Goal: Task Accomplishment & Management: Manage account settings

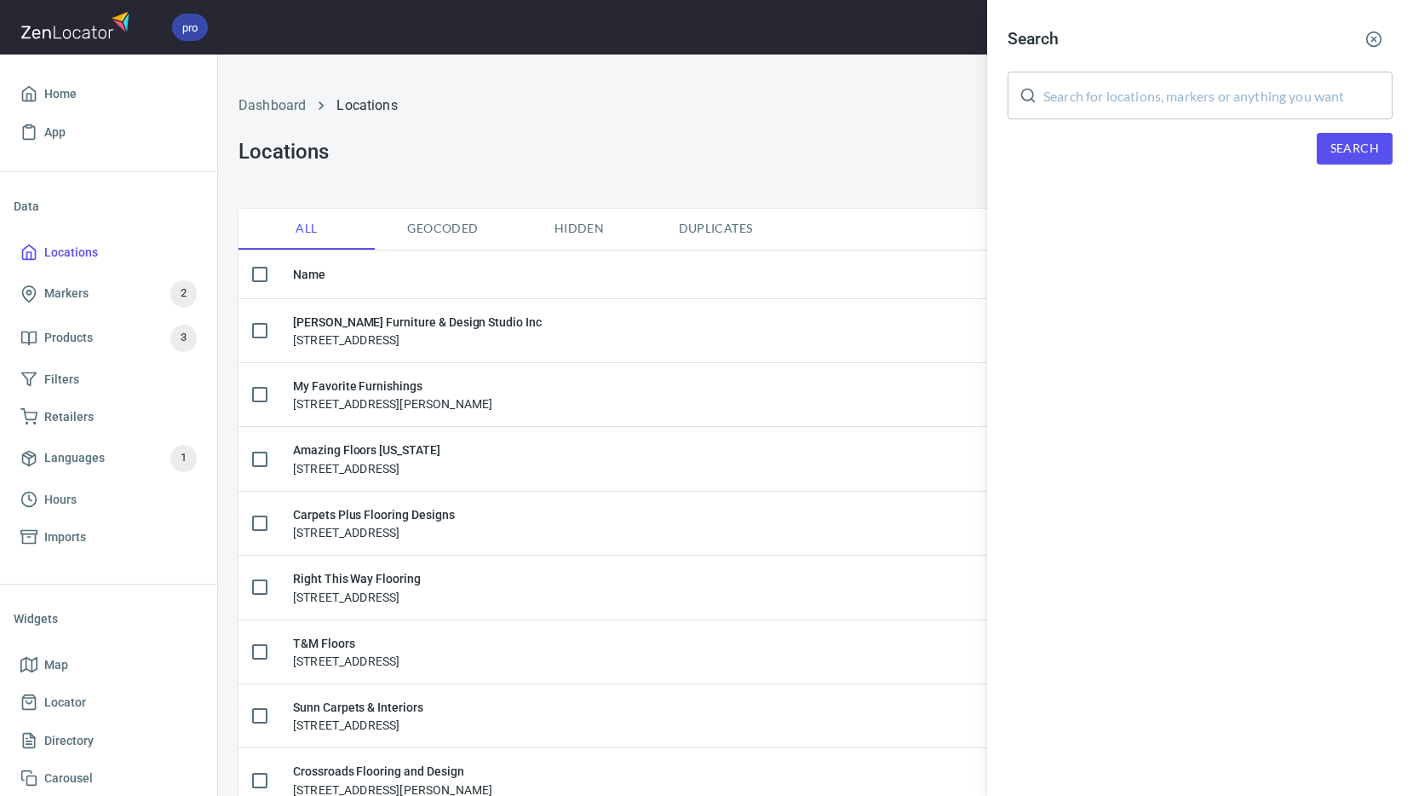
click at [811, 124] on div at bounding box center [706, 398] width 1413 height 796
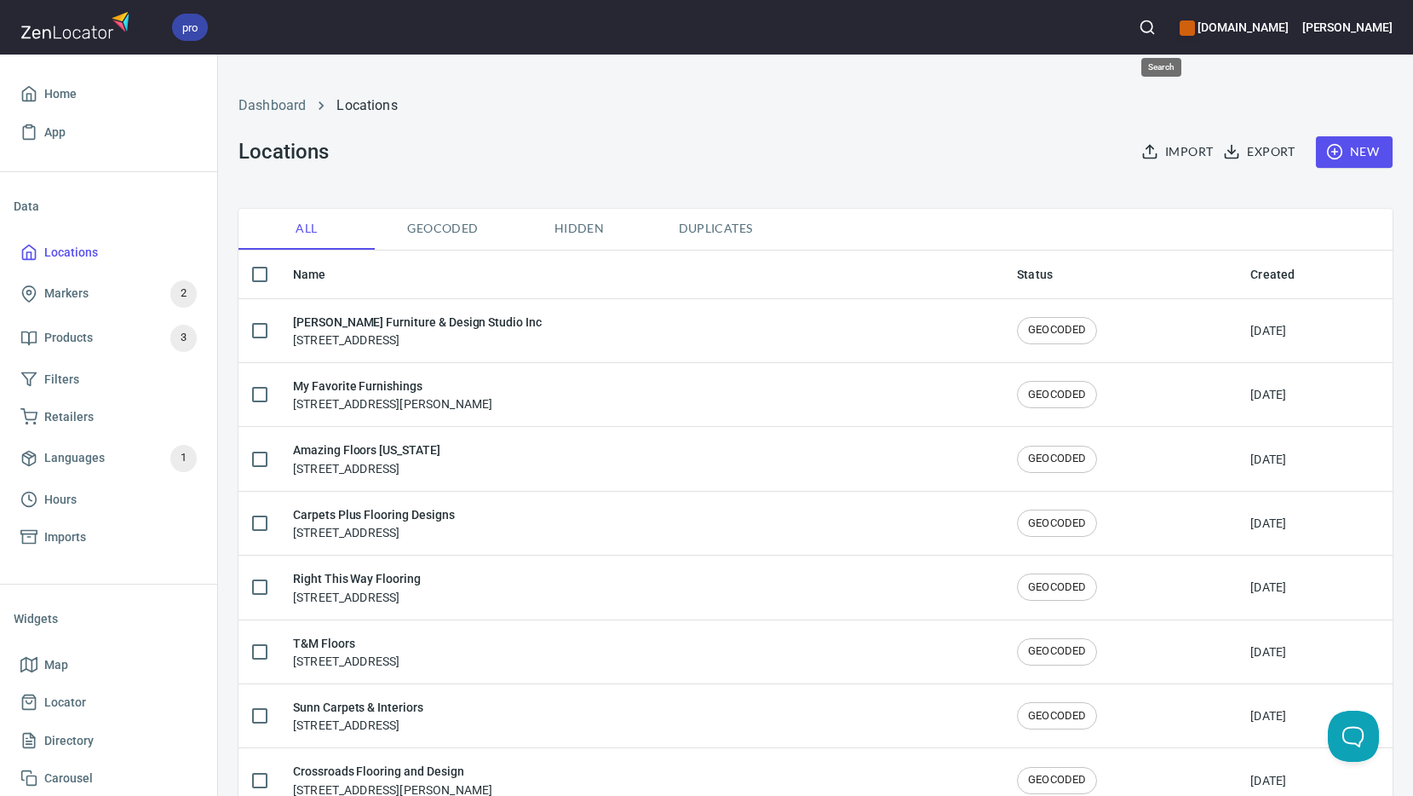
click at [1156, 22] on icon "button" at bounding box center [1147, 27] width 17 height 17
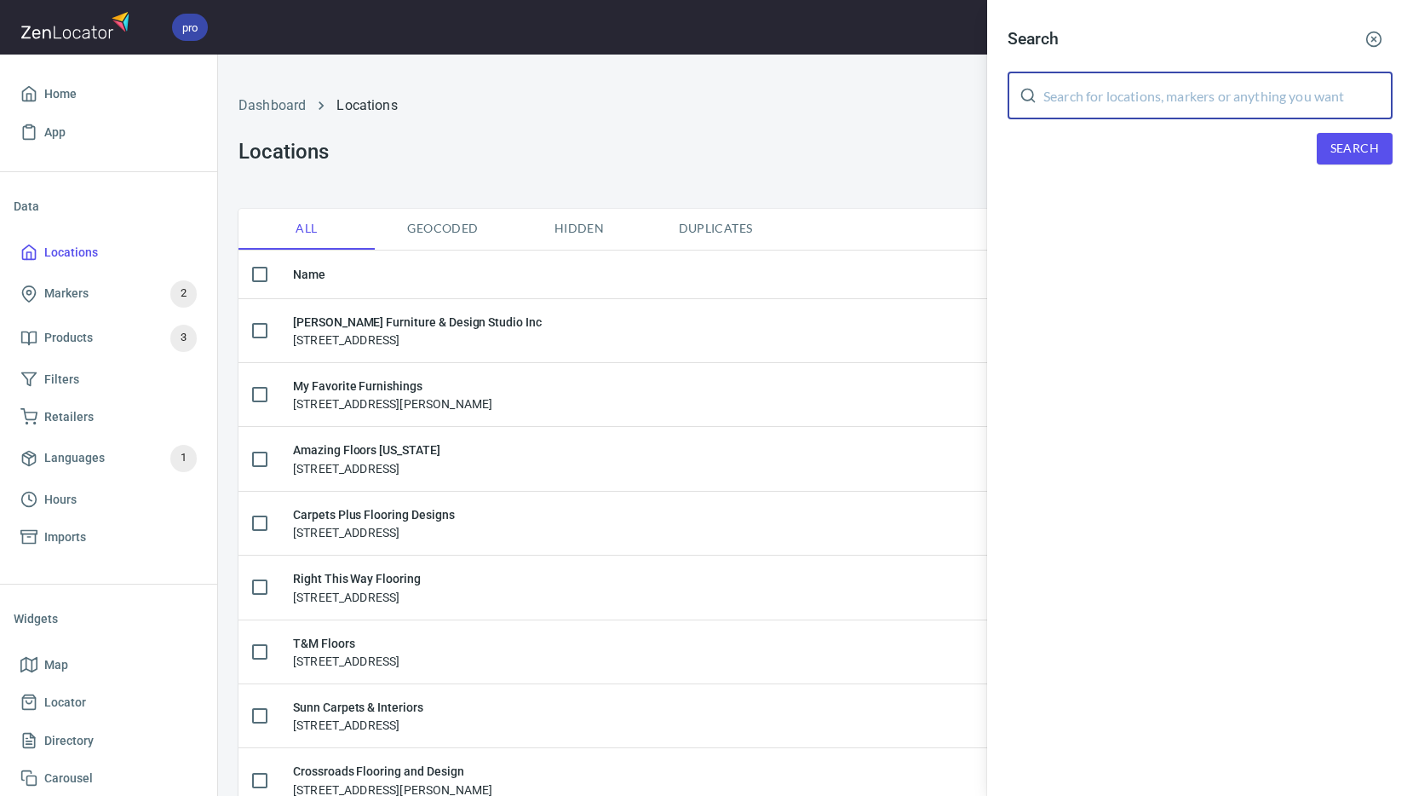
click at [1166, 98] on input "text" at bounding box center [1218, 96] width 349 height 48
type input "martys"
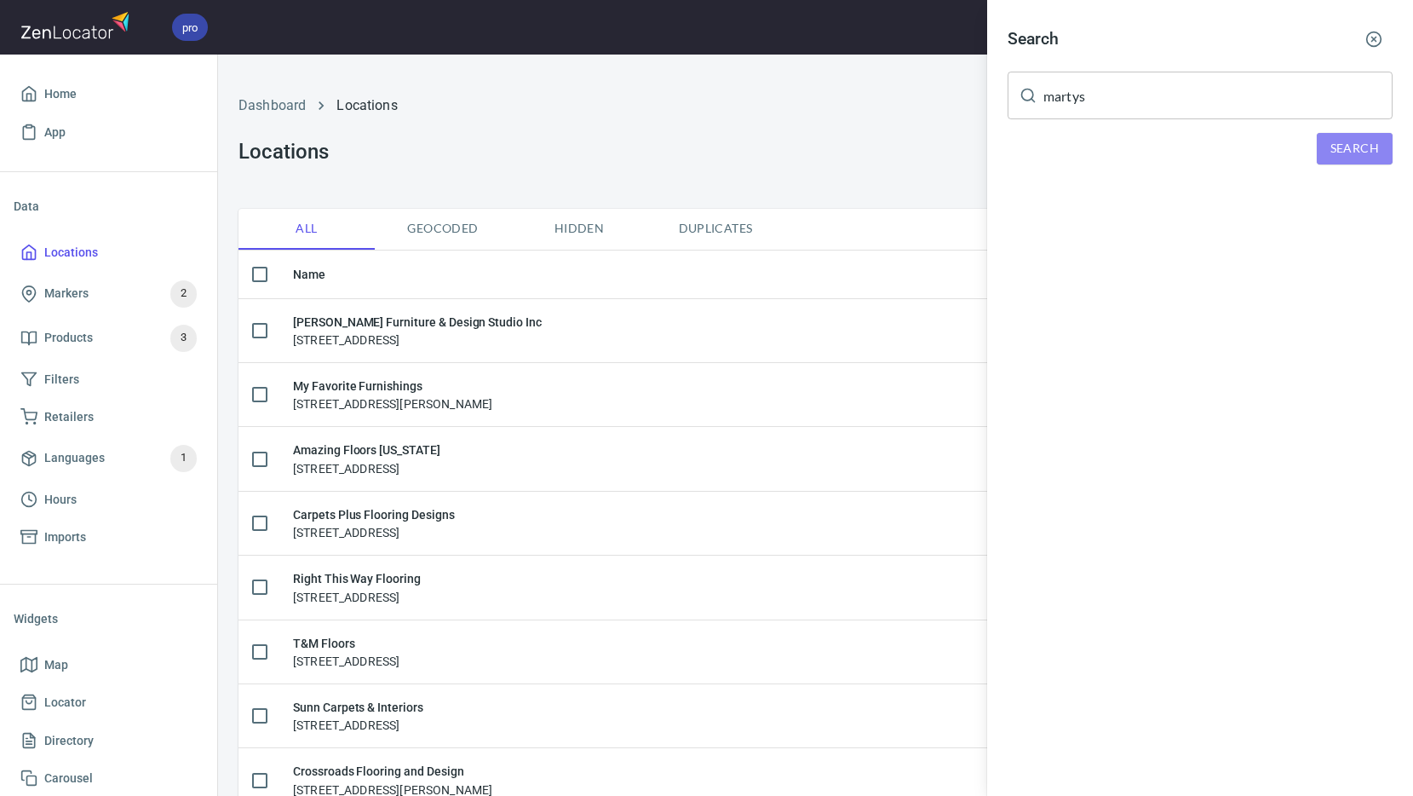
click at [1334, 150] on span "Search" at bounding box center [1355, 148] width 49 height 21
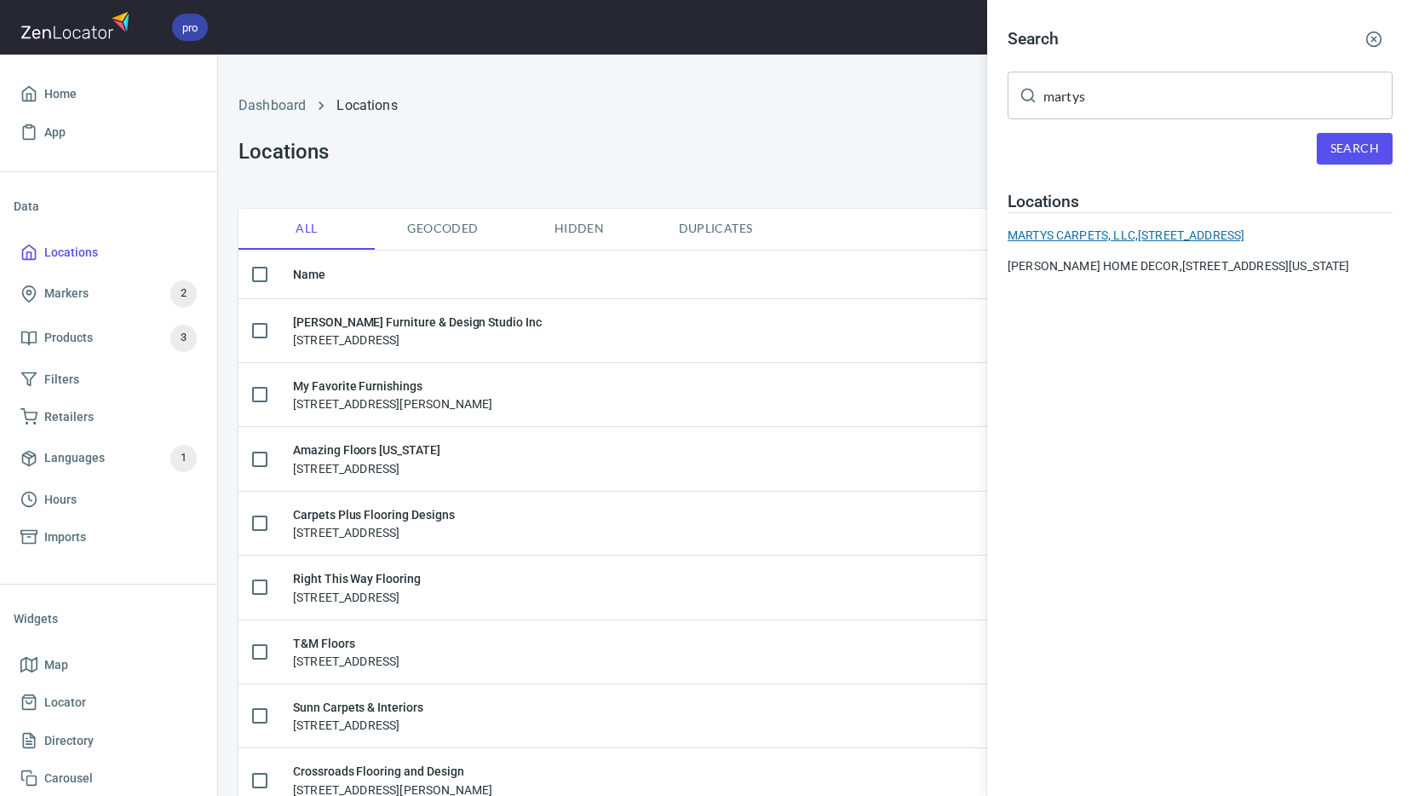
click at [1070, 233] on div "MARTYS CARPETS, LLC, 137 QUARRY RD PLATTSBURGH NY" at bounding box center [1200, 235] width 385 height 17
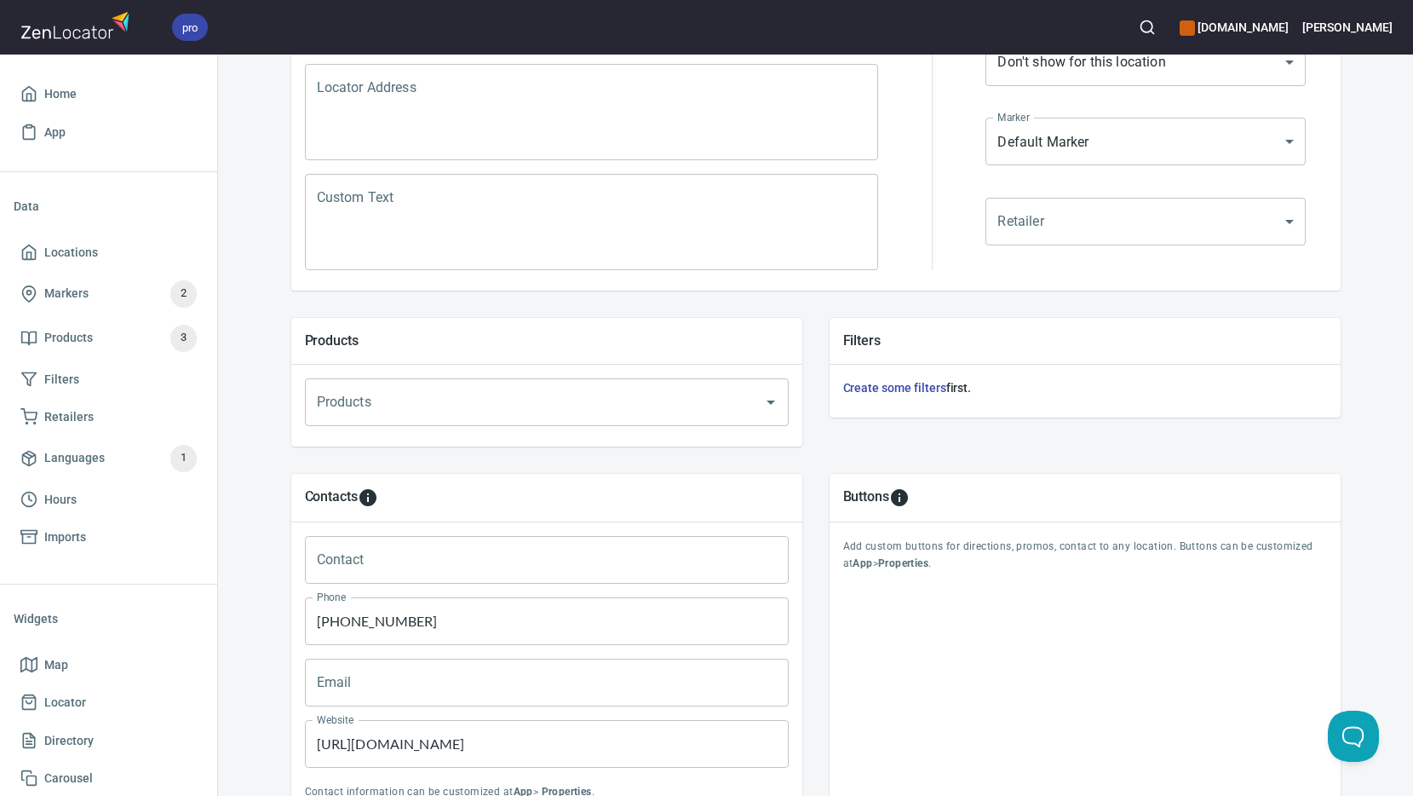
scroll to position [501, 0]
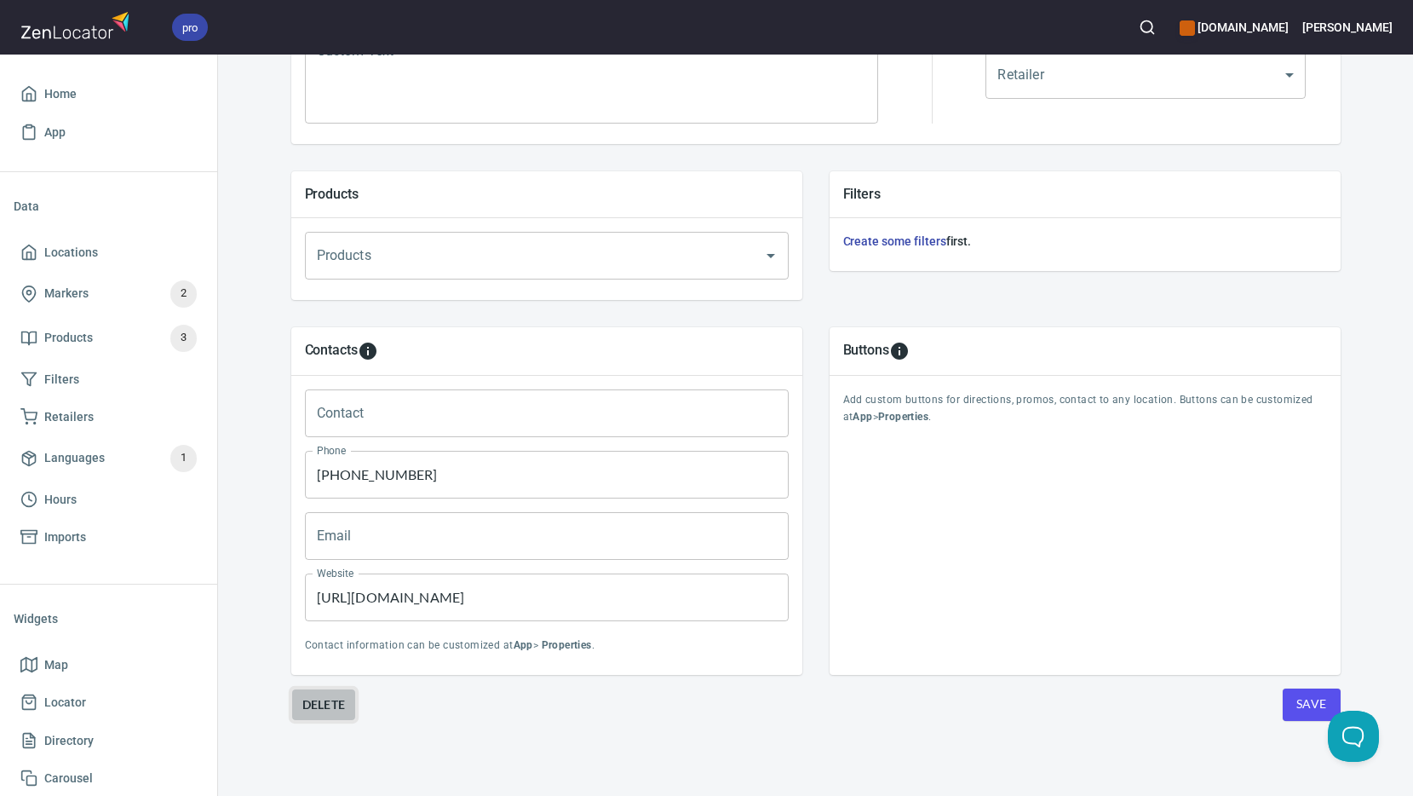
click at [321, 708] on span "Delete" at bounding box center [323, 704] width 43 height 20
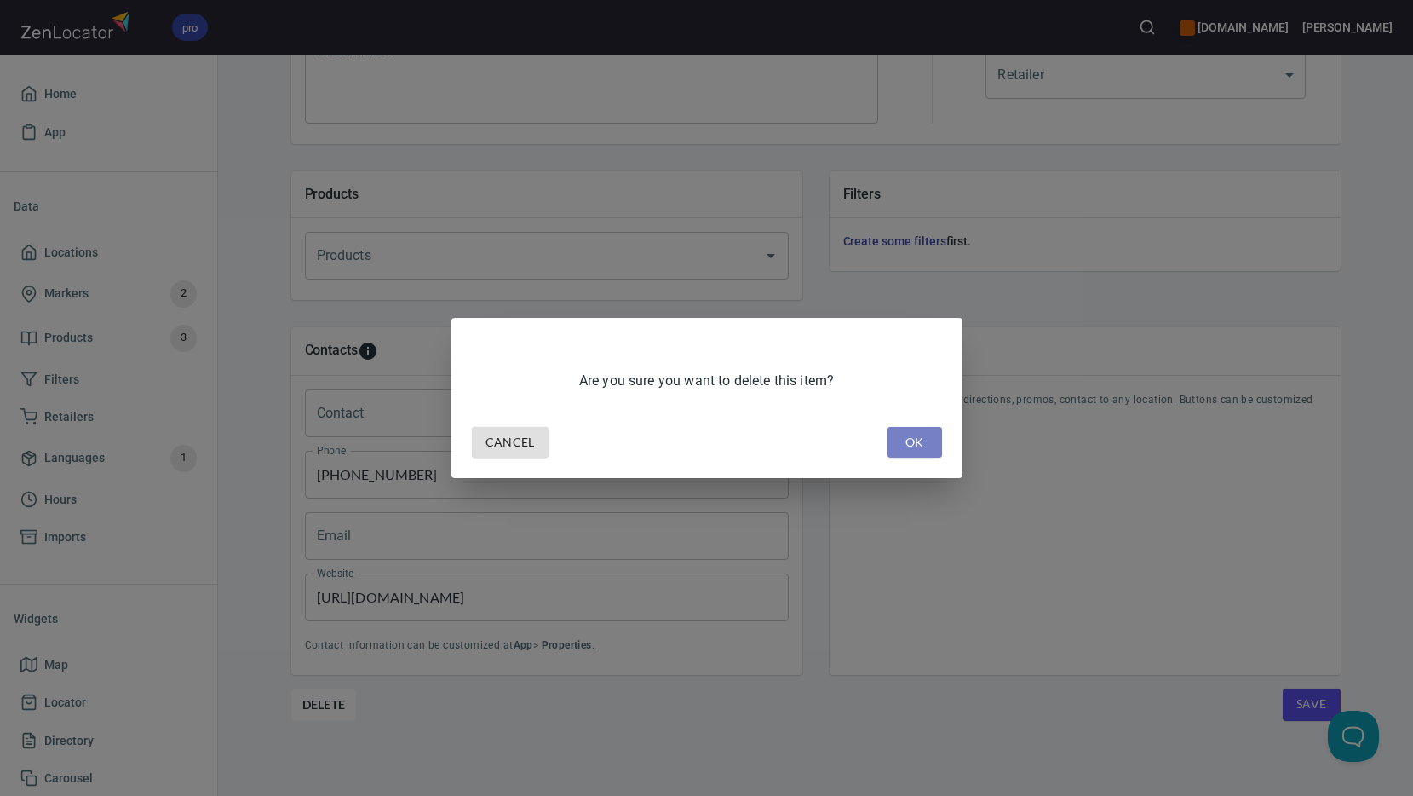
click at [928, 444] on span "OK" at bounding box center [914, 442] width 27 height 21
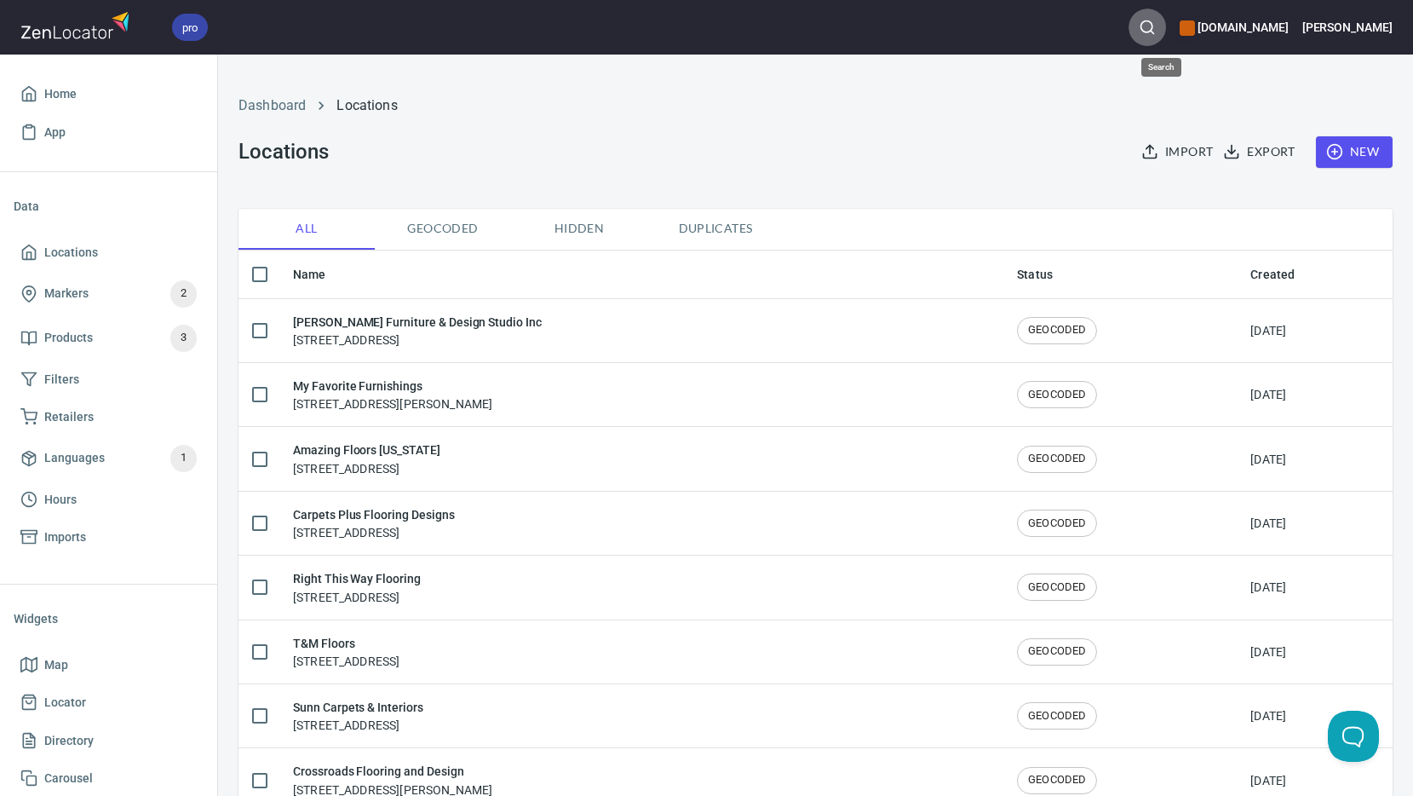
click at [1156, 23] on icon "button" at bounding box center [1147, 27] width 17 height 17
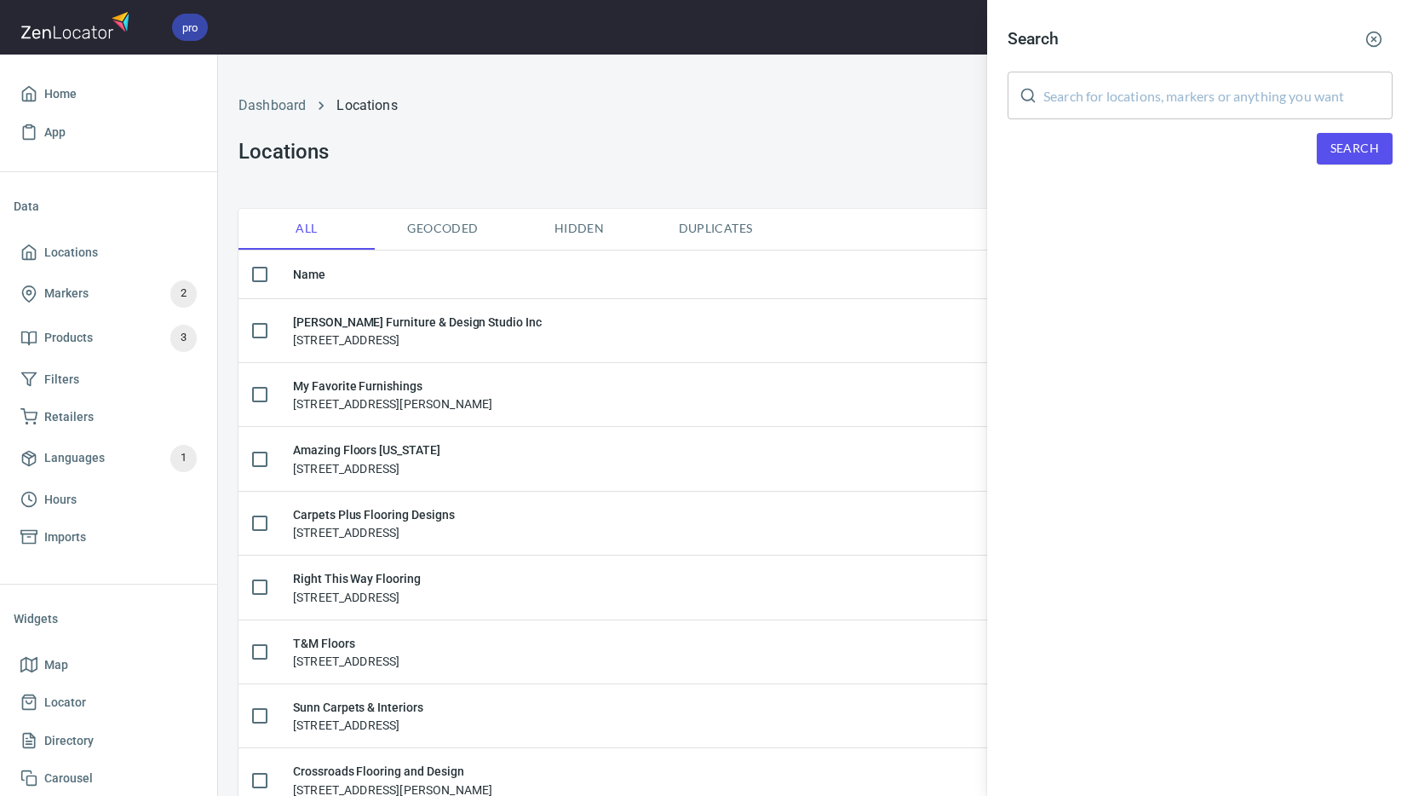
click at [1153, 109] on input "text" at bounding box center [1218, 96] width 349 height 48
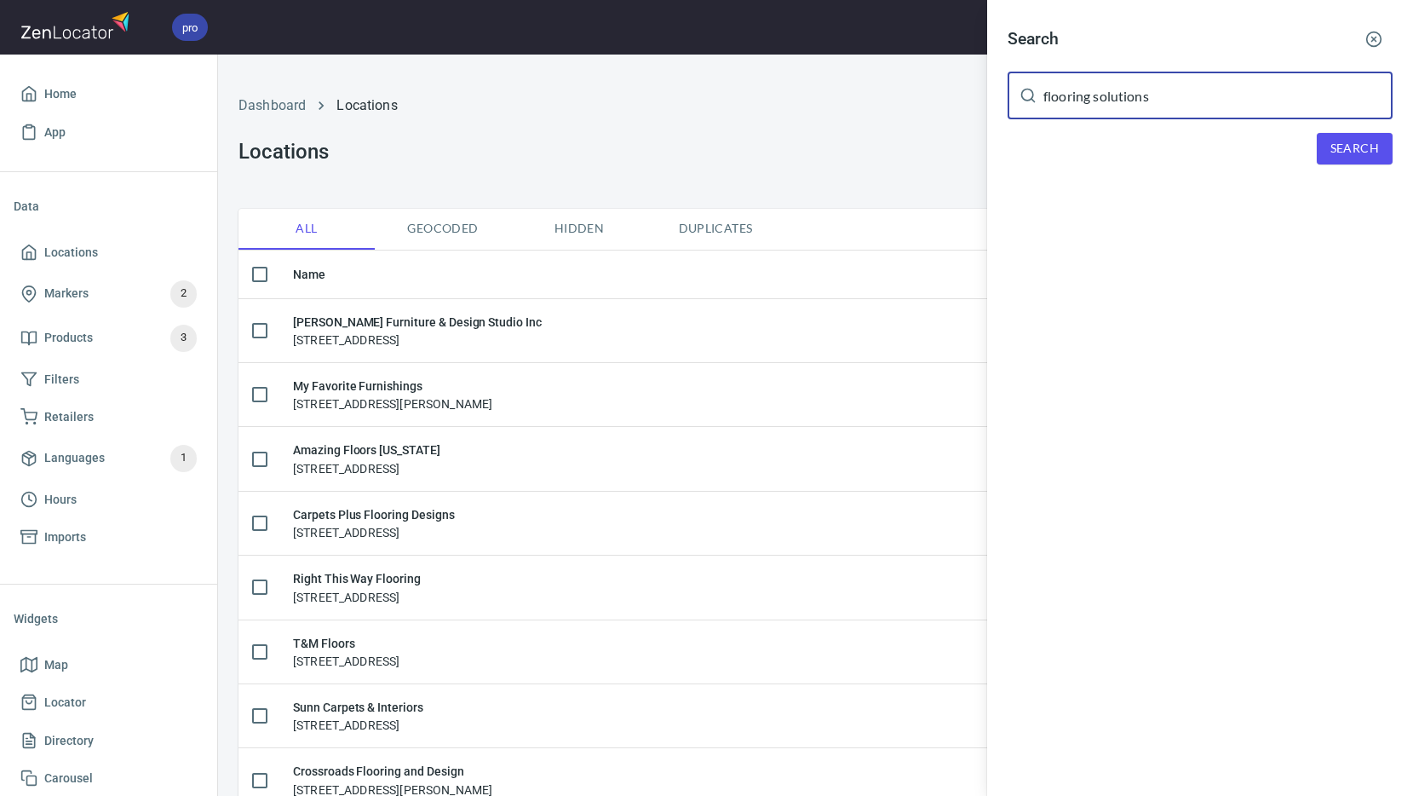
type input "flooring solutions"
click at [1323, 140] on button "Search" at bounding box center [1355, 149] width 76 height 32
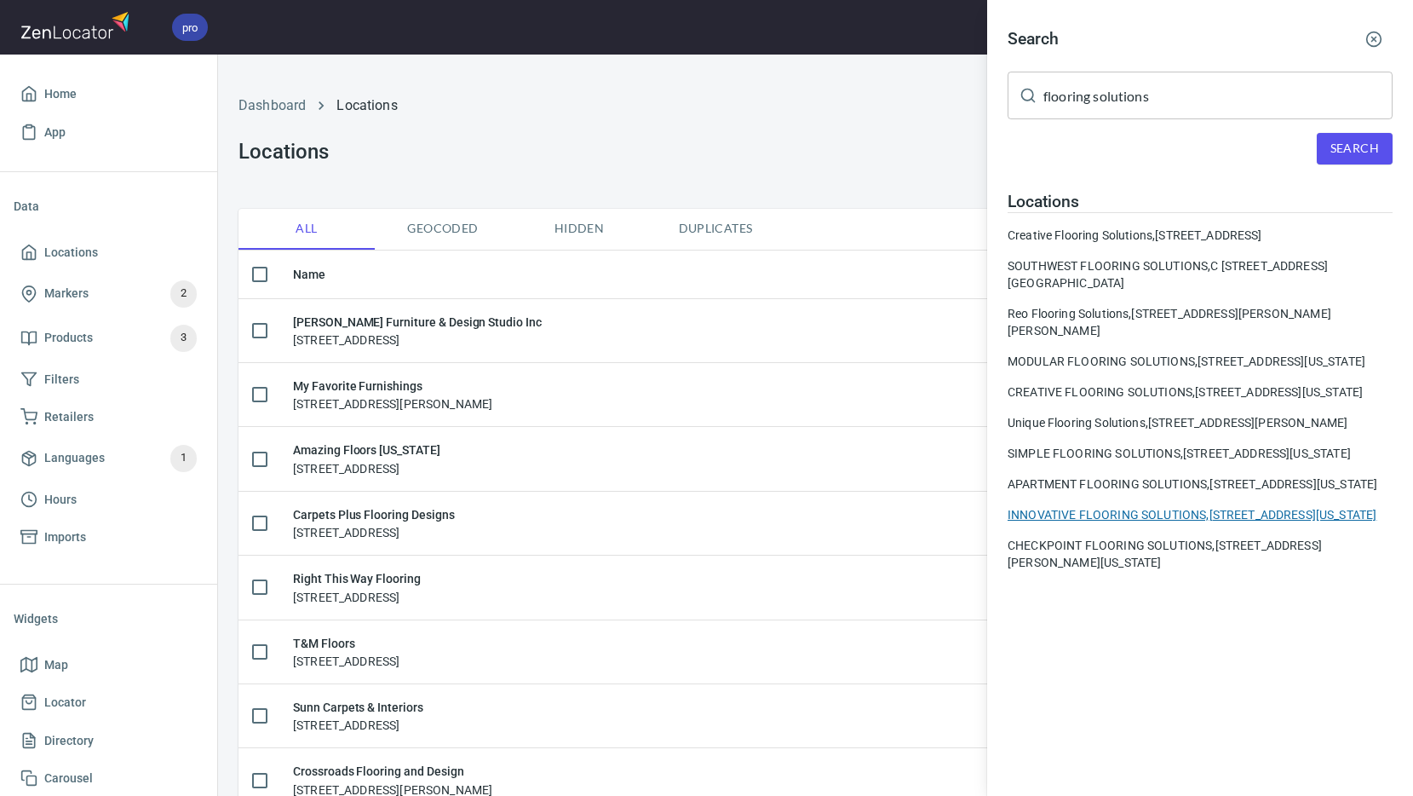
click at [1089, 523] on div "INNOVATIVE FLOORING SOLUTIONS, 6203 W 34th St, Houston, Texas 77092, United Sta…" at bounding box center [1200, 514] width 385 height 17
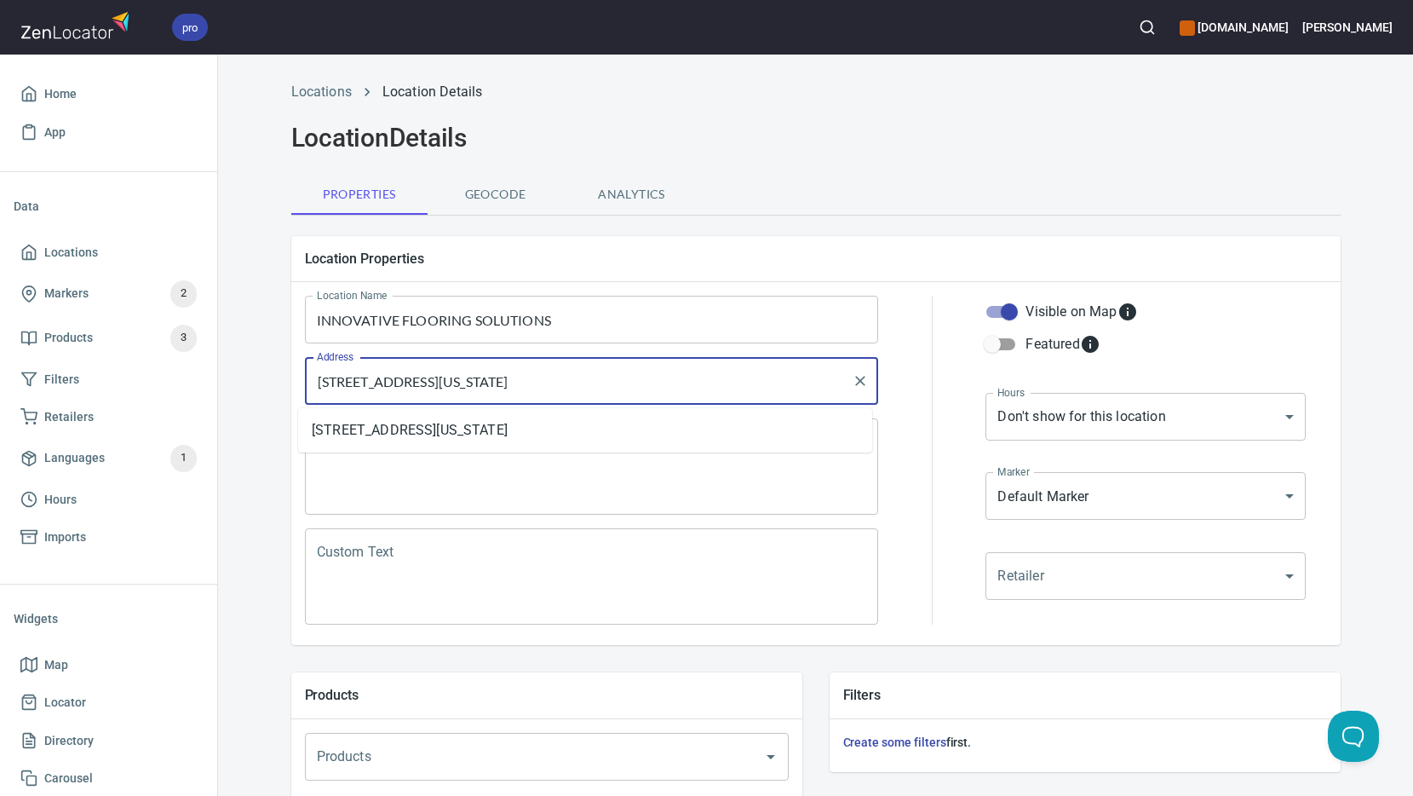
drag, startPoint x: 688, startPoint y: 376, endPoint x: 561, endPoint y: 385, distance: 127.3
click at [561, 385] on input "6203 W 34th St, Houston, Texas 77092, United States" at bounding box center [579, 381] width 533 height 32
type input "6203 W 34th St, Houston, TX 77092"
click at [720, 172] on div "Locations Location Details Location Details Properties Geocode Analytics Locati…" at bounding box center [816, 684] width 1090 height 1225
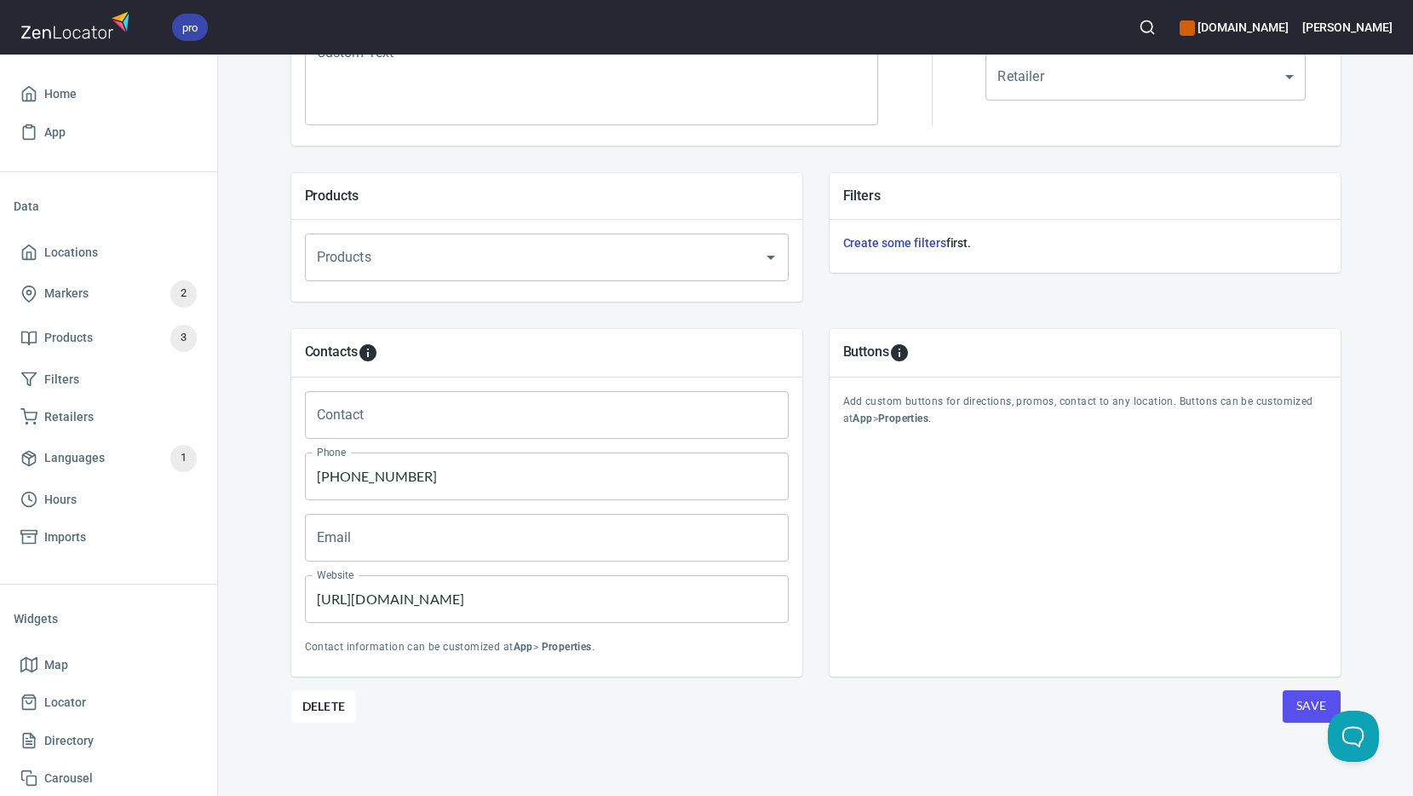
scroll to position [501, 0]
click at [1298, 700] on span "Save" at bounding box center [1311, 703] width 31 height 21
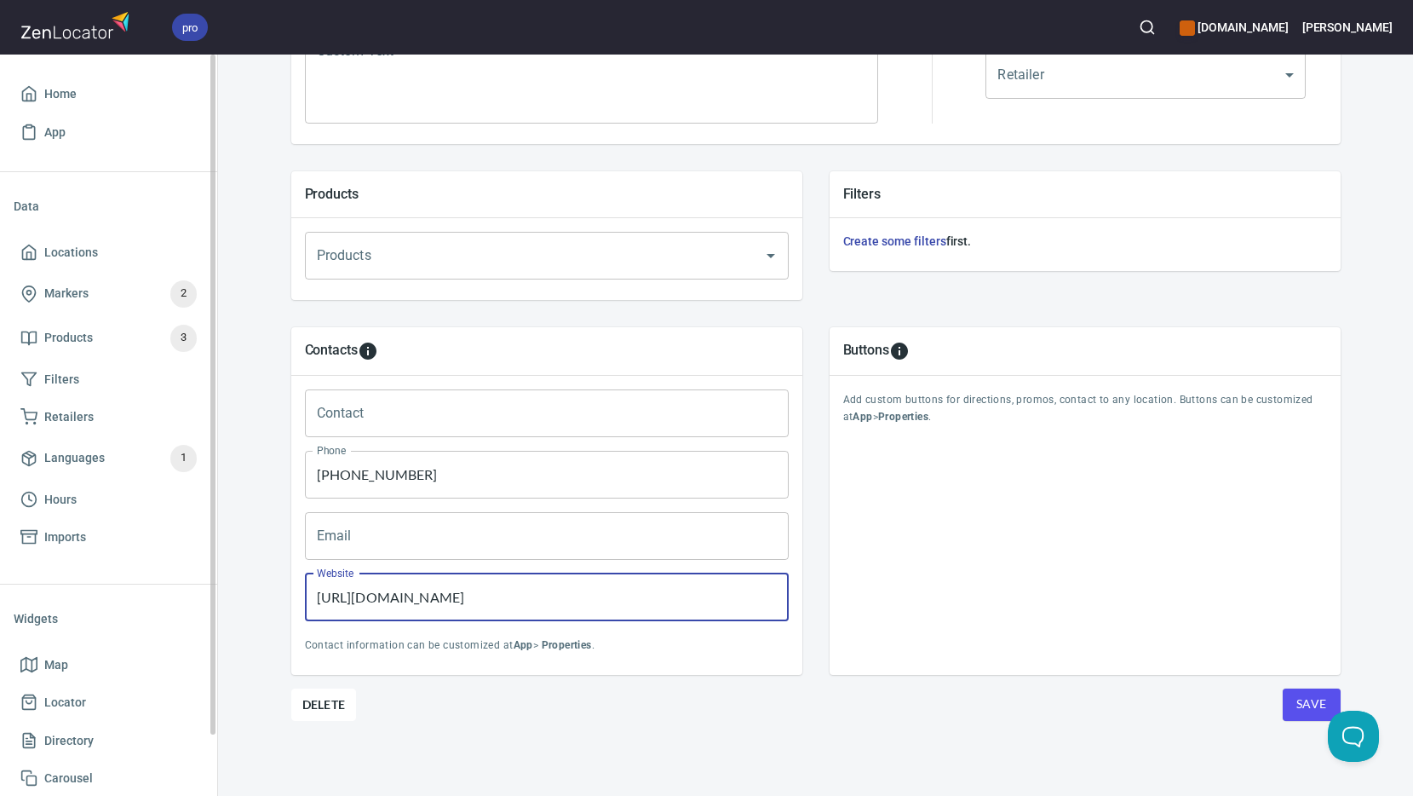
drag, startPoint x: 603, startPoint y: 596, endPoint x: 36, endPoint y: 630, distance: 568.3
click at [52, 629] on div "pro www.engineeredfloors.com Kim Home App Data Locations Markers 2 Products 3 F…" at bounding box center [706, 398] width 1413 height 796
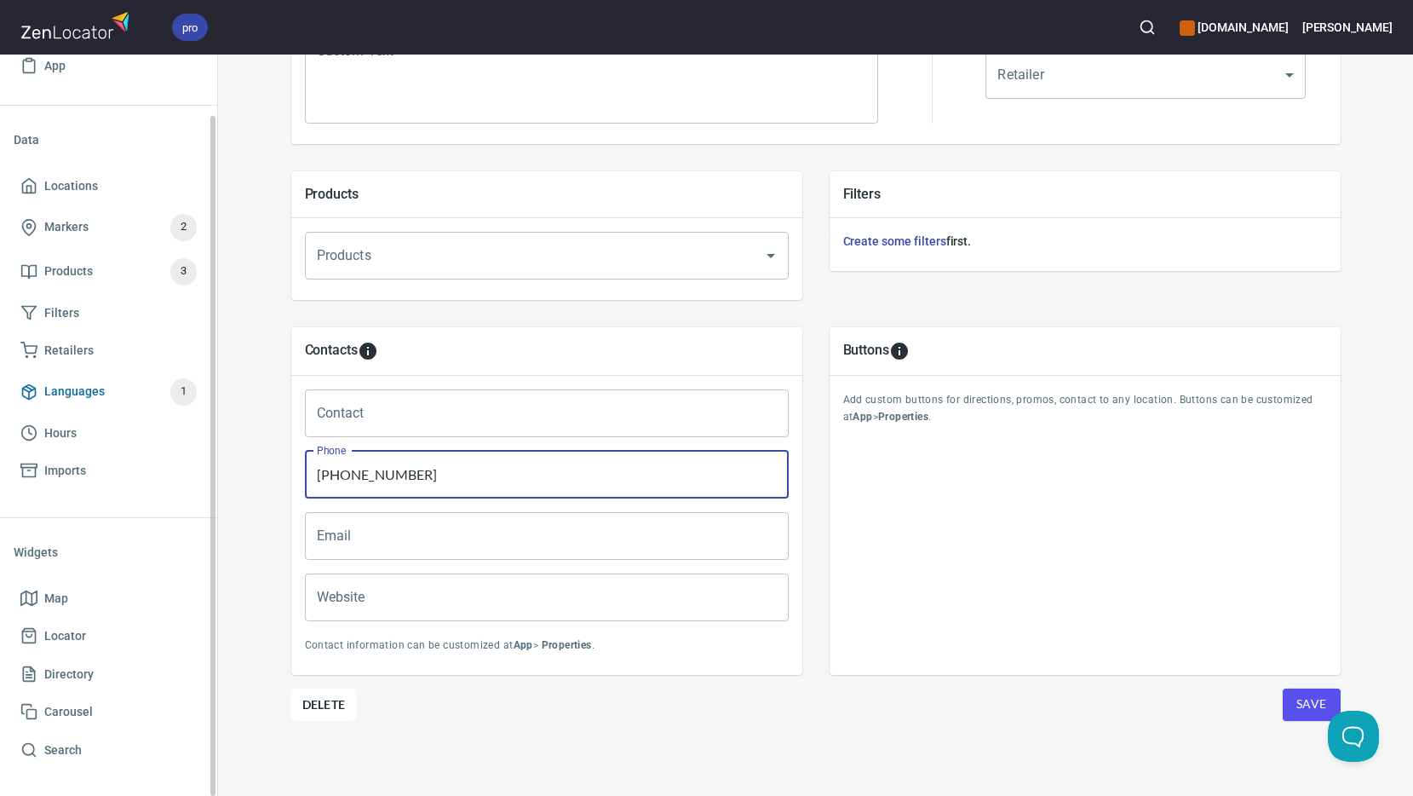
drag, startPoint x: 443, startPoint y: 478, endPoint x: 31, endPoint y: 400, distance: 419.7
click at [31, 400] on div "pro www.engineeredfloors.com Kim Home App Data Locations Markers 2 Products 3 F…" at bounding box center [706, 398] width 1413 height 796
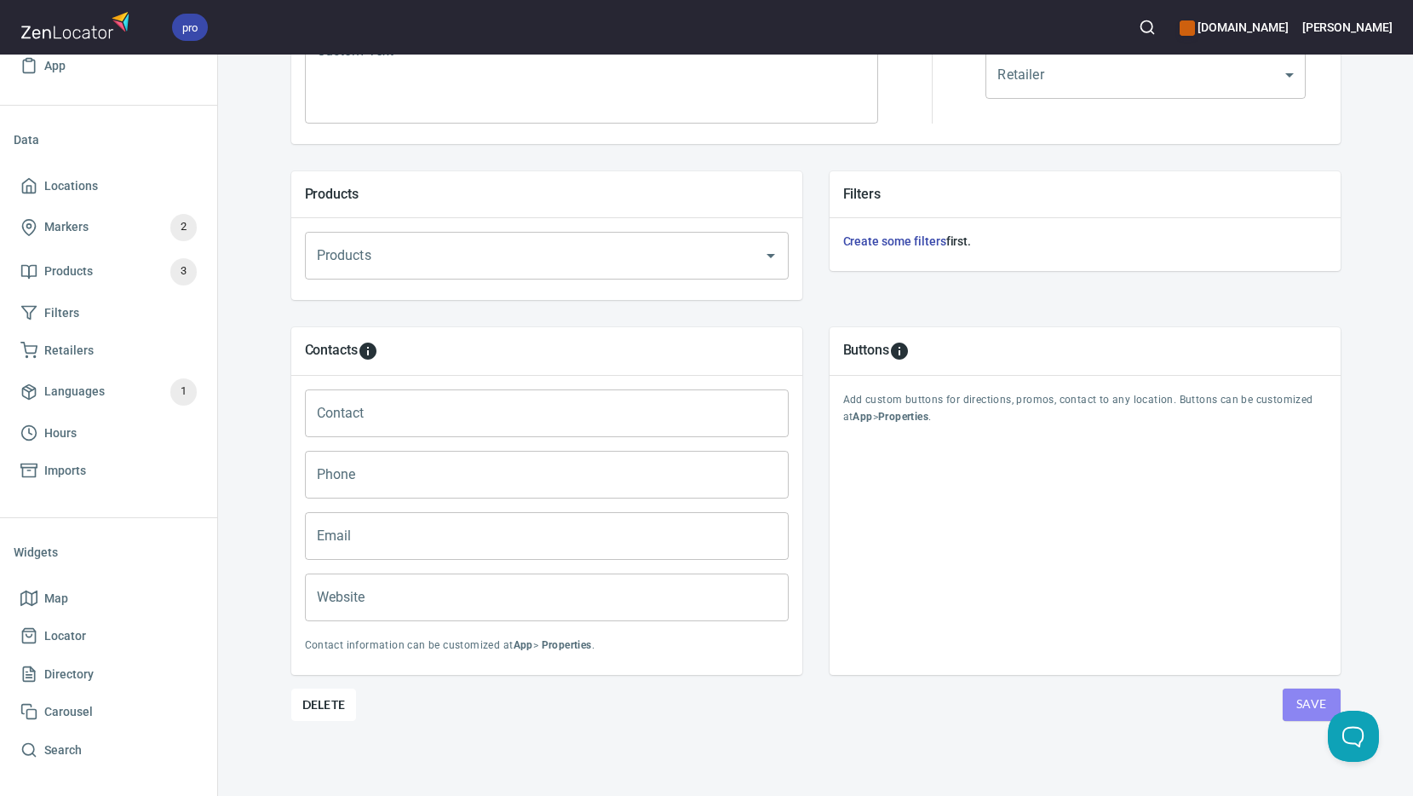
click at [1296, 704] on span "Save" at bounding box center [1311, 703] width 31 height 21
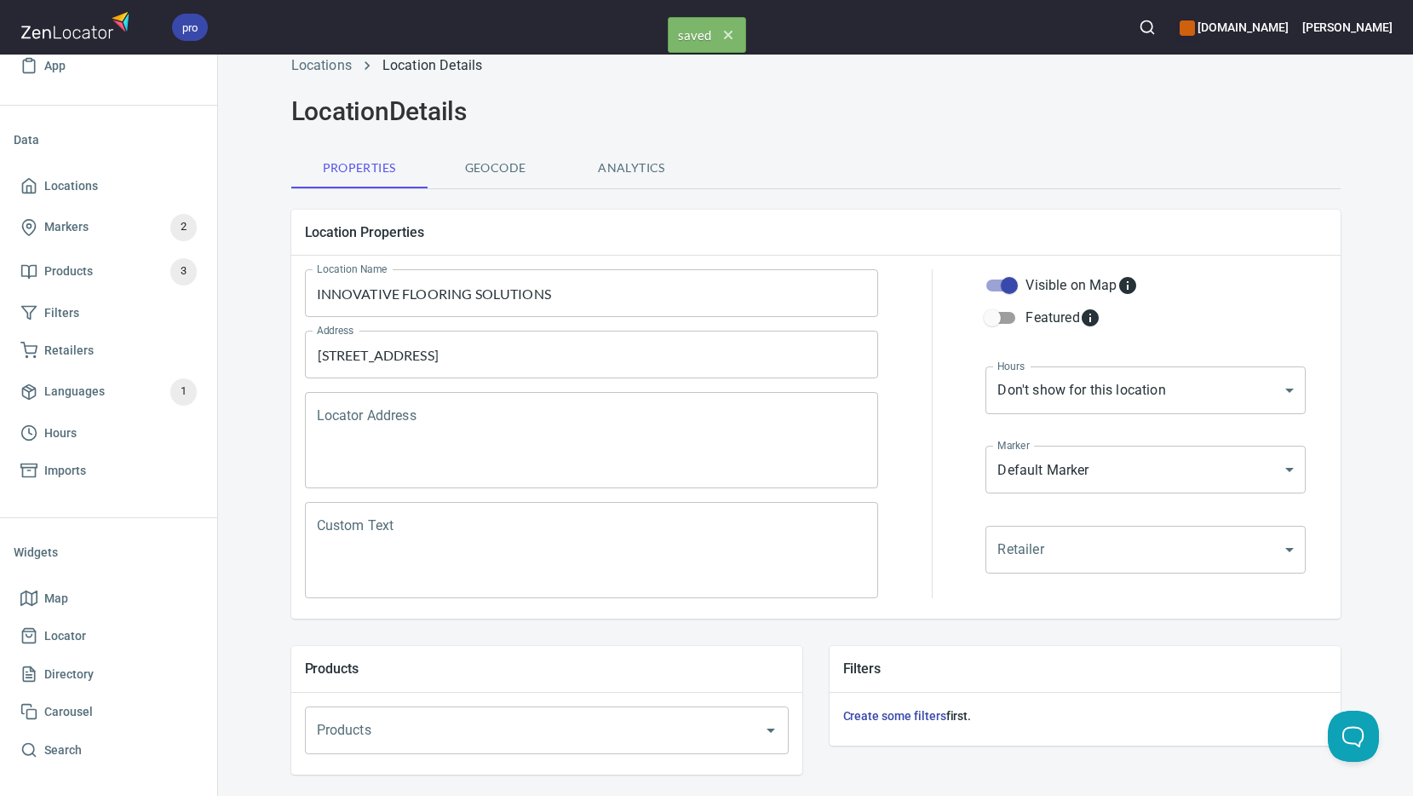
scroll to position [0, 0]
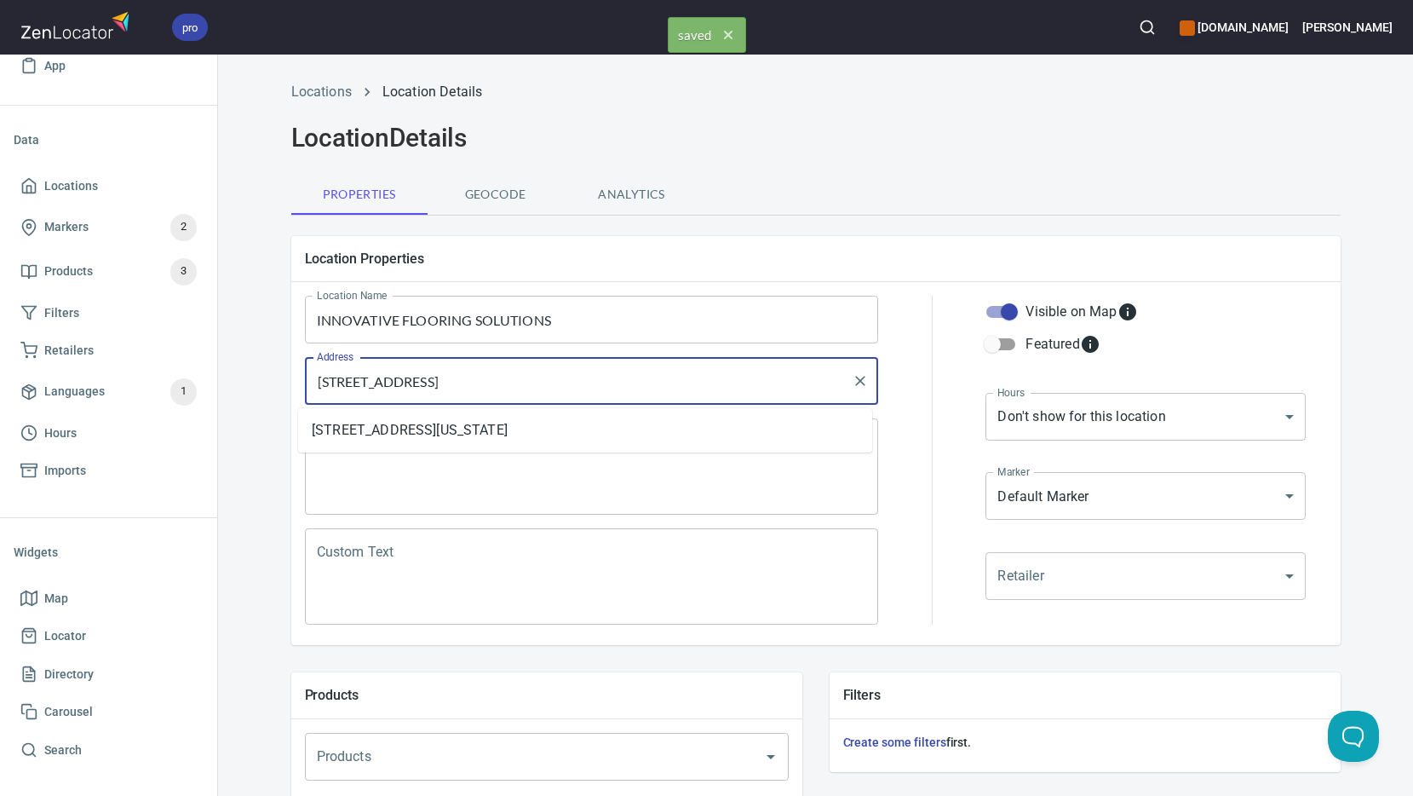
drag, startPoint x: 561, startPoint y: 380, endPoint x: 291, endPoint y: 400, distance: 270.0
click at [298, 400] on div "Address 6203 W 34th St, Houston, TX 77092 Address" at bounding box center [592, 380] width 588 height 61
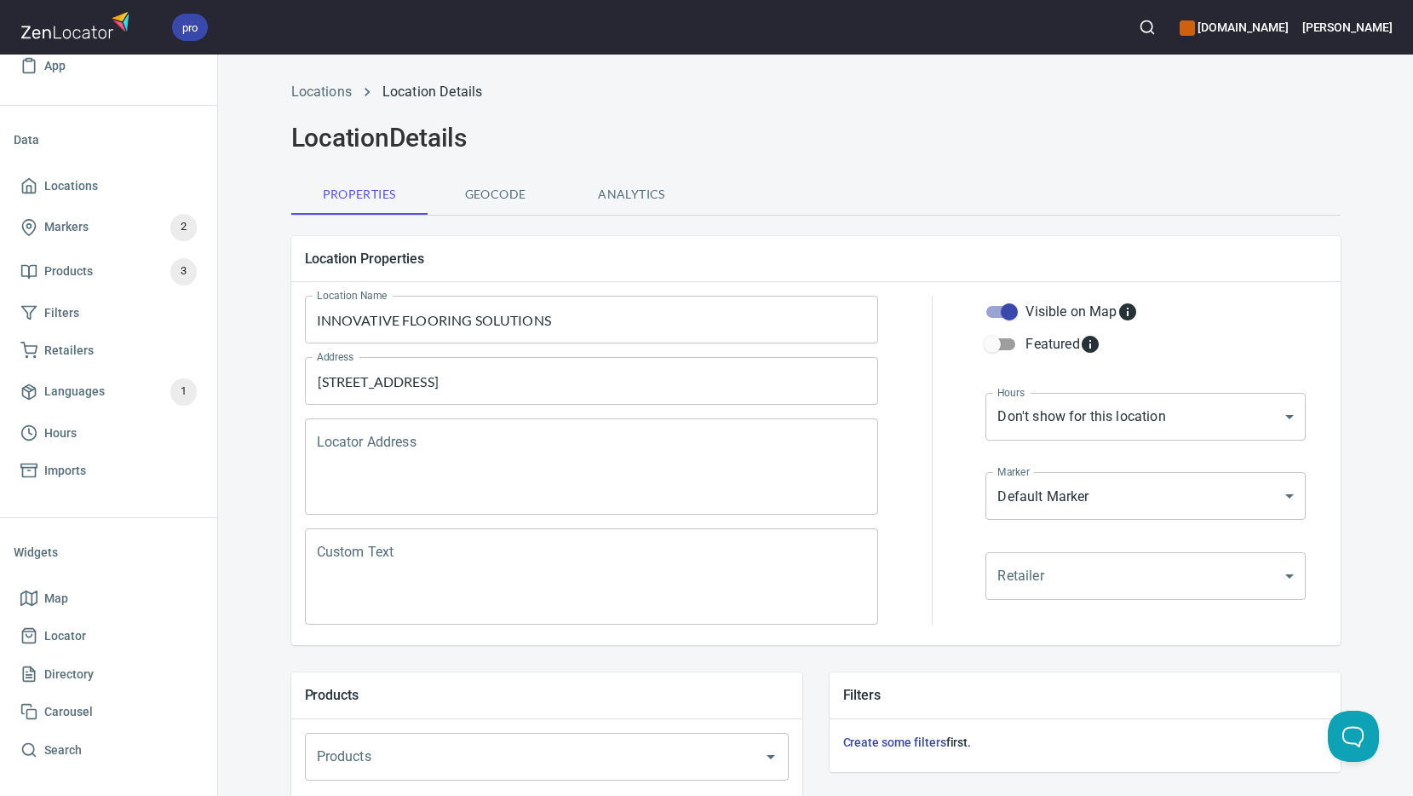
drag, startPoint x: 496, startPoint y: 479, endPoint x: 500, endPoint y: 445, distance: 34.3
click at [496, 472] on textarea "Locator Address" at bounding box center [592, 466] width 550 height 65
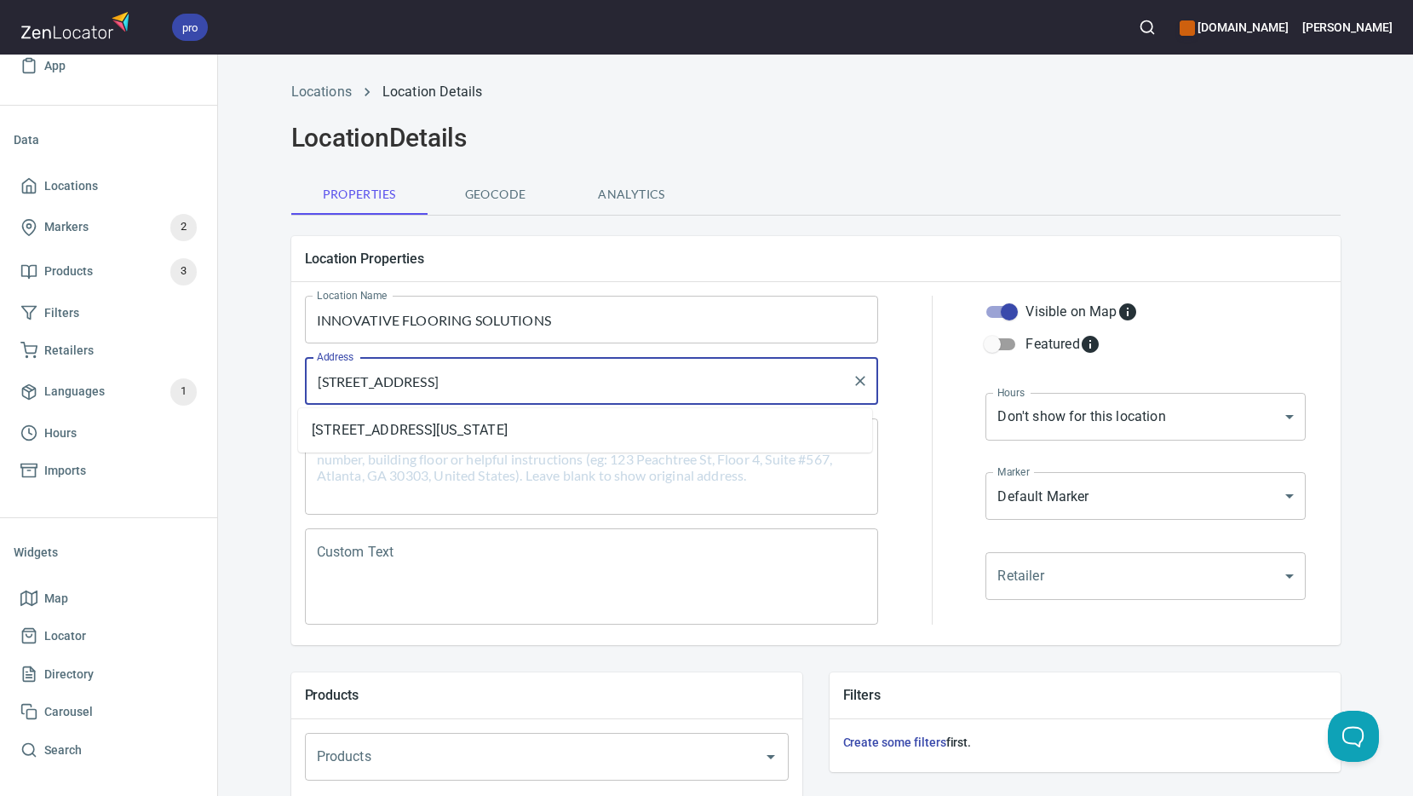
drag, startPoint x: 443, startPoint y: 382, endPoint x: 253, endPoint y: 388, distance: 190.1
click at [253, 388] on div "Locations Location Details Location Details Properties Geocode Analytics Locati…" at bounding box center [815, 684] width 1195 height 1225
paste input "5901 Centralcrest St."
type input "[STREET_ADDRESS]"
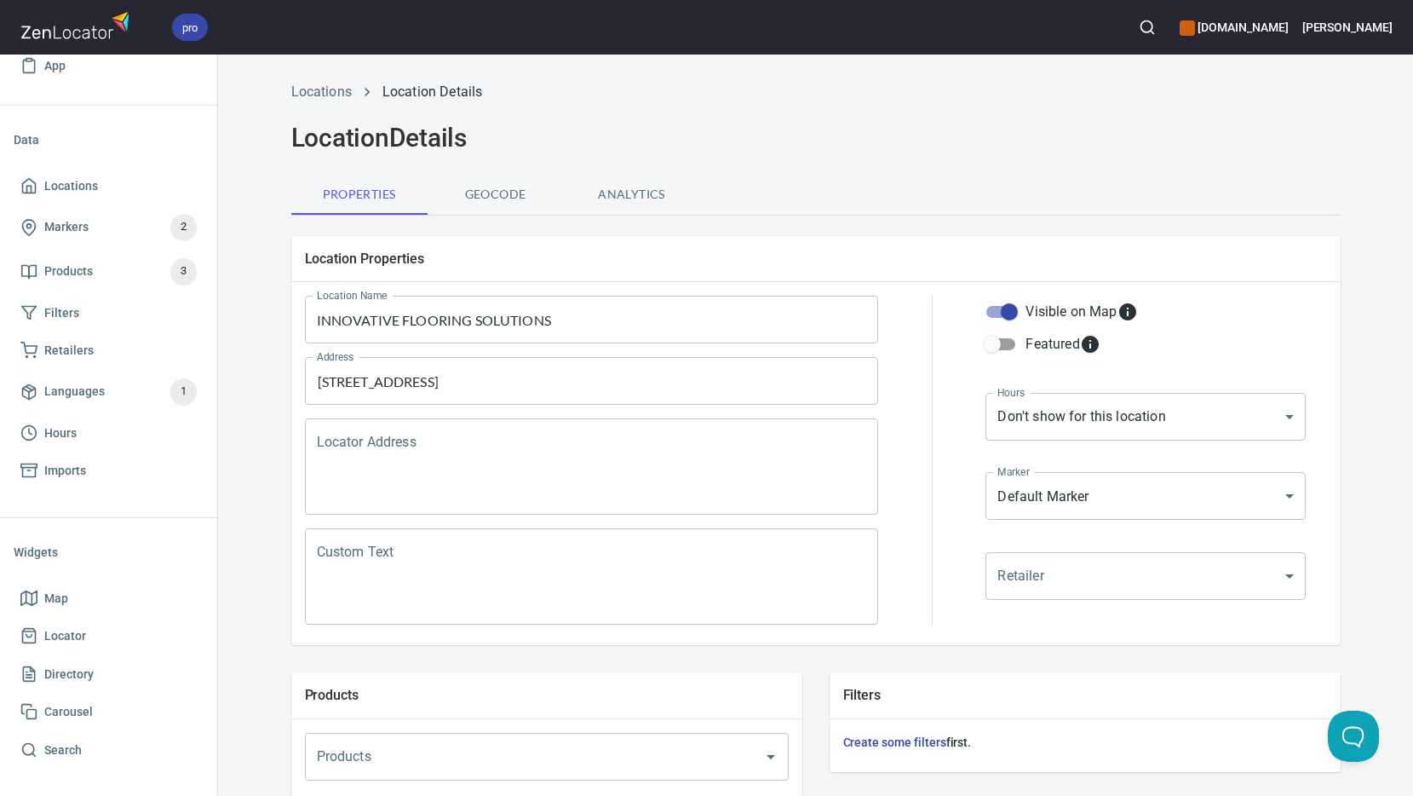
click at [772, 167] on div "Locations Location Details Location Details Properties Geocode Analytics Locati…" at bounding box center [816, 684] width 1090 height 1225
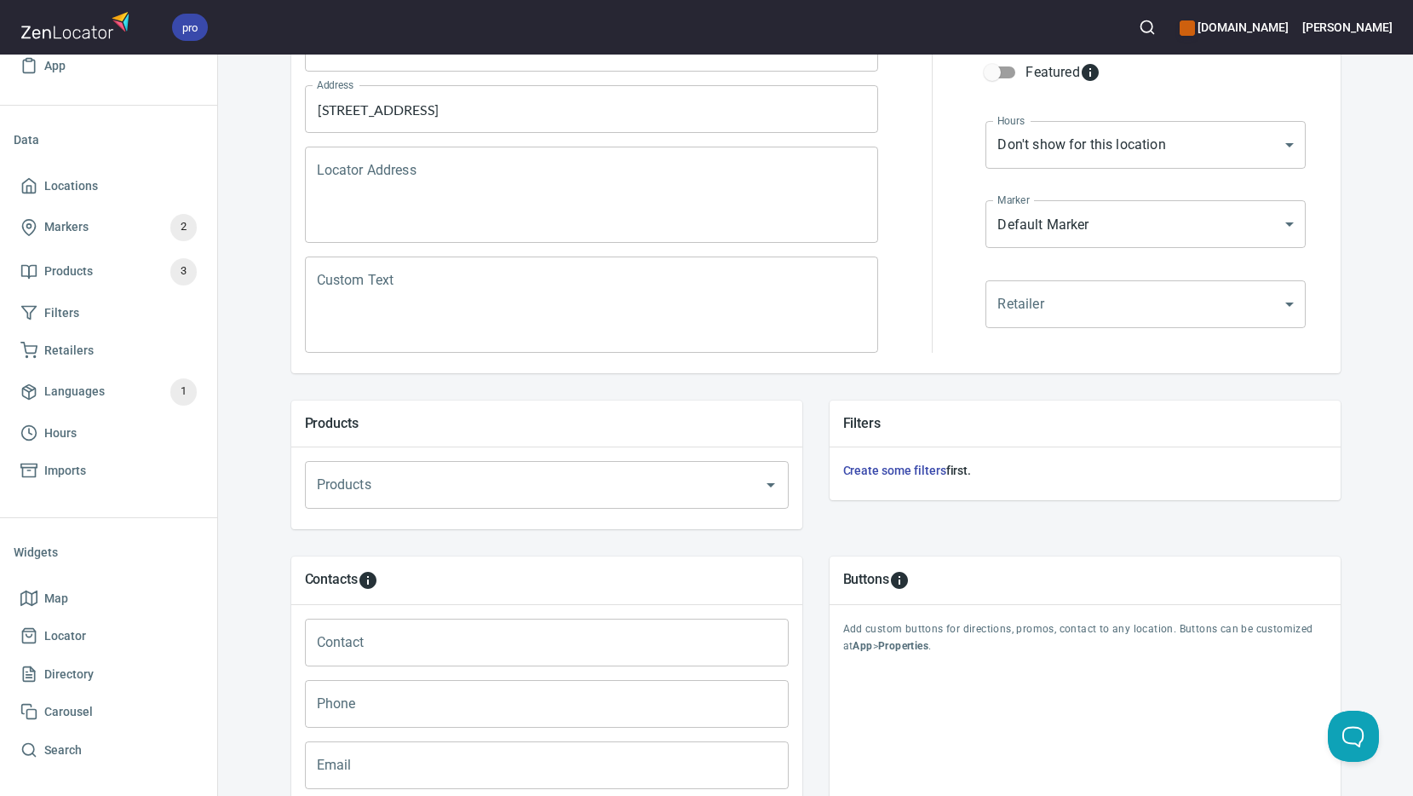
scroll to position [426, 0]
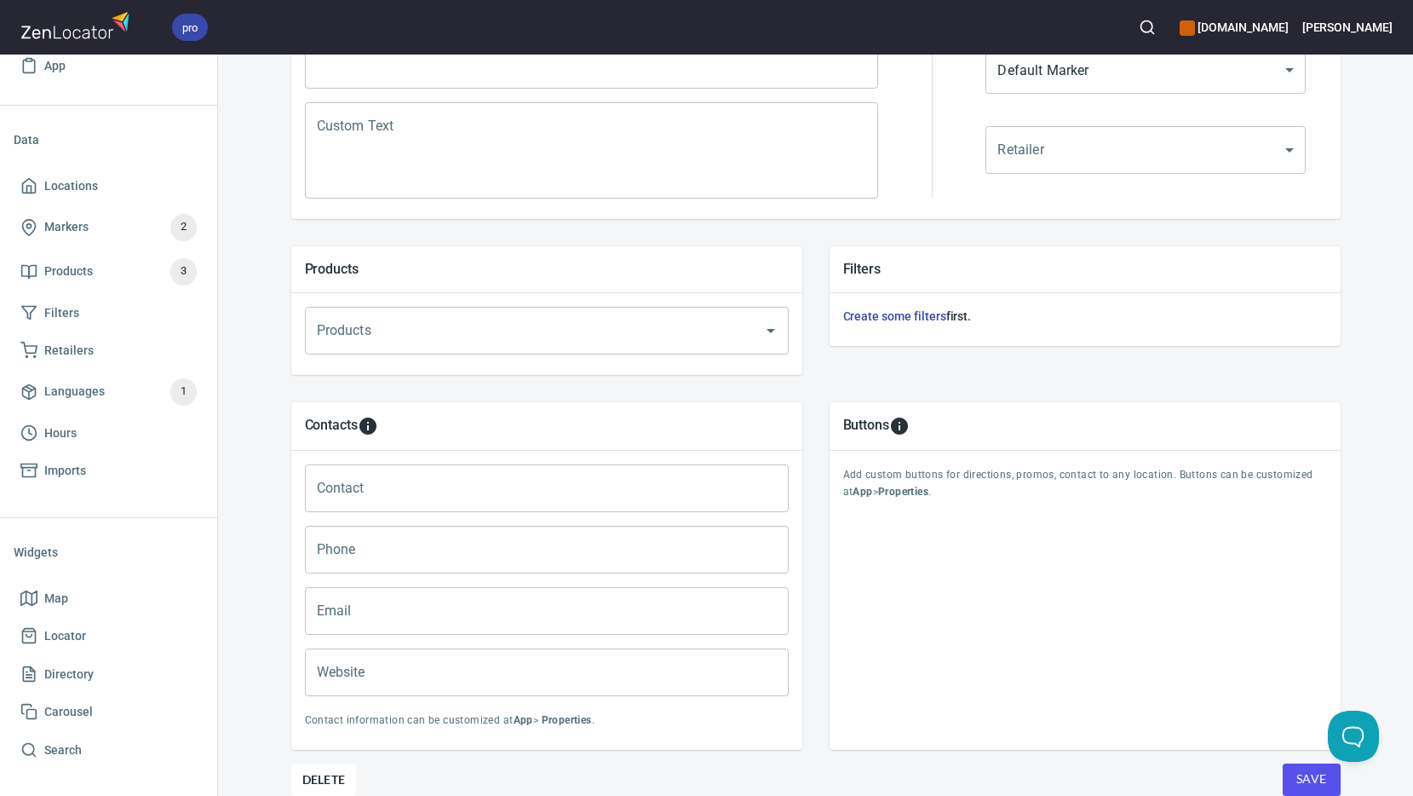
click at [342, 550] on input "Phone" at bounding box center [547, 550] width 484 height 48
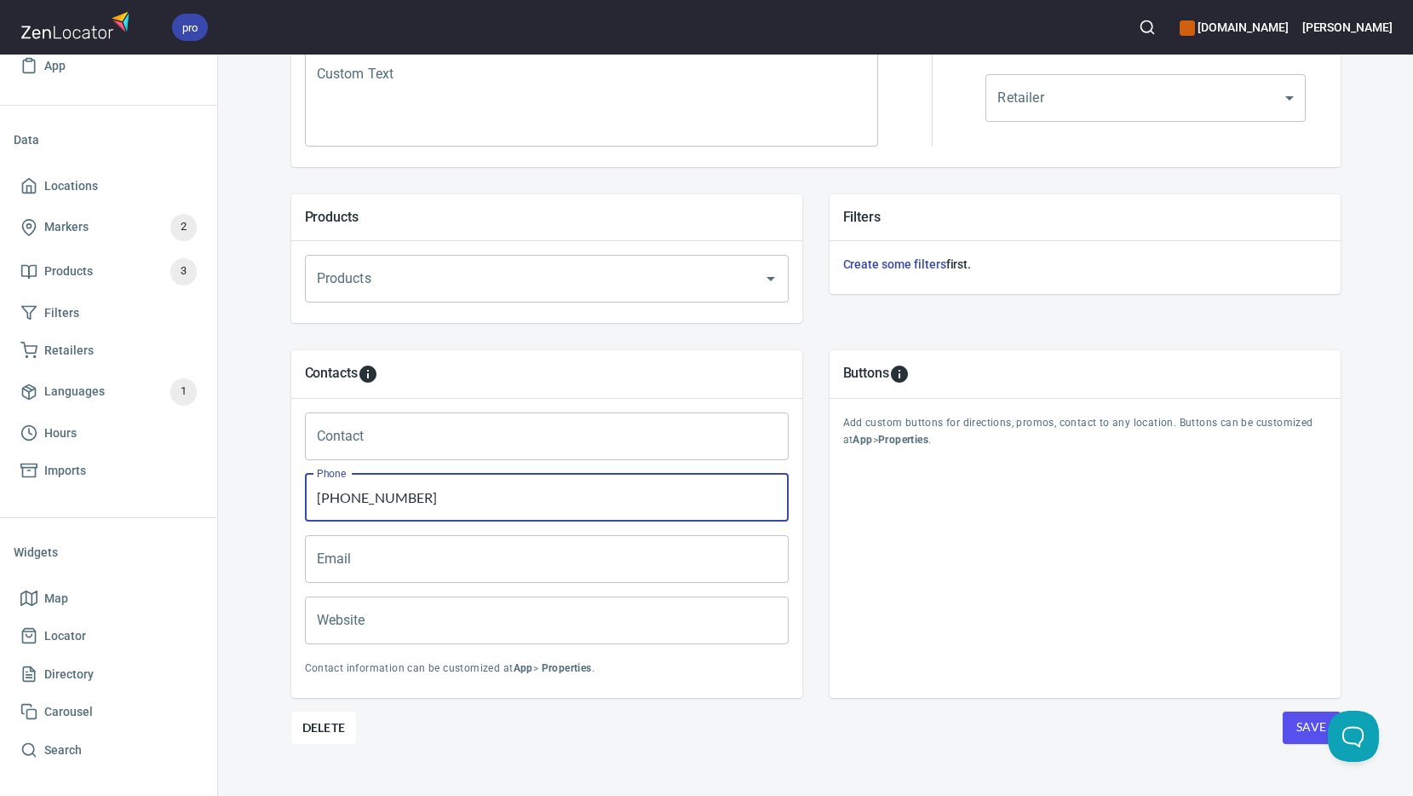
scroll to position [501, 0]
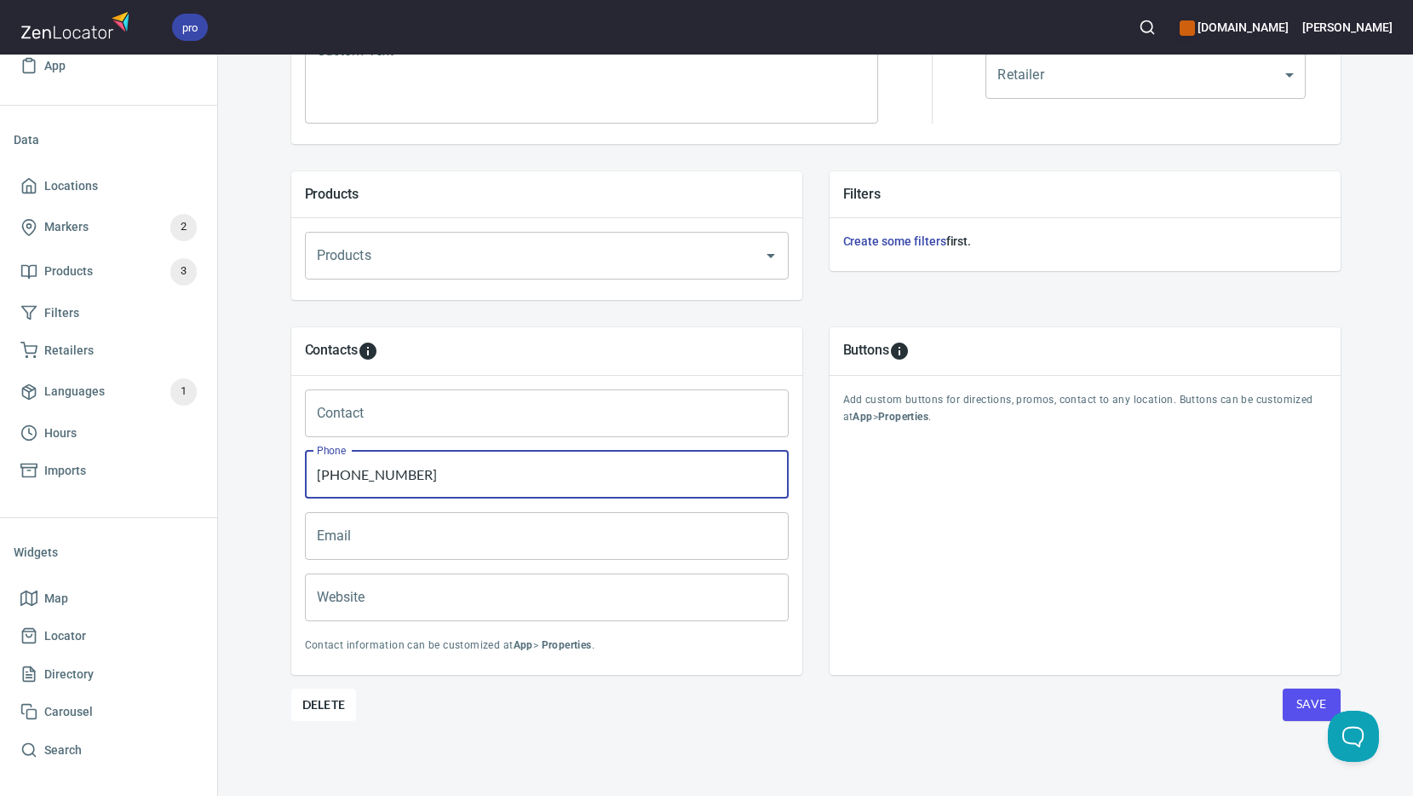
type input "713-688-9191"
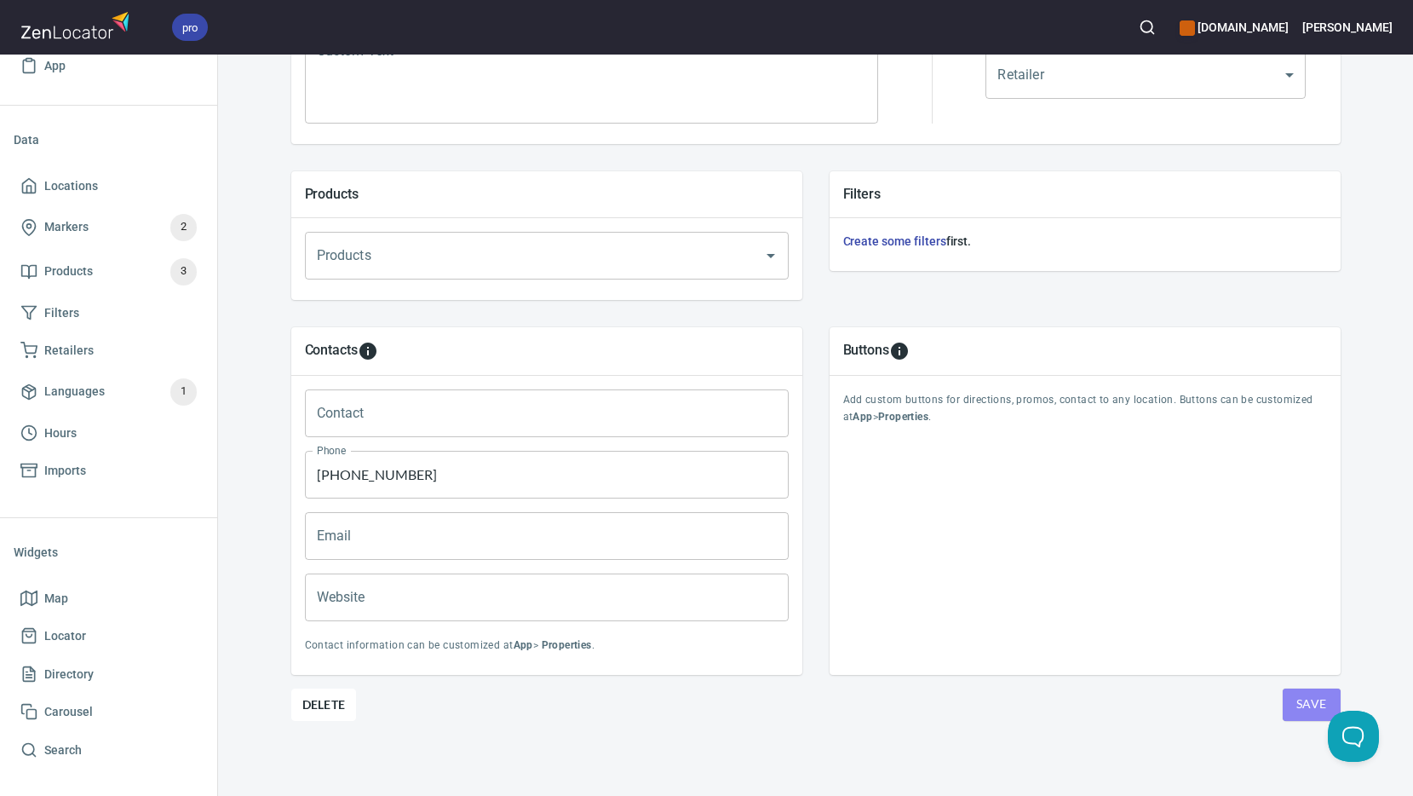
click at [1296, 697] on span "Save" at bounding box center [1311, 703] width 31 height 21
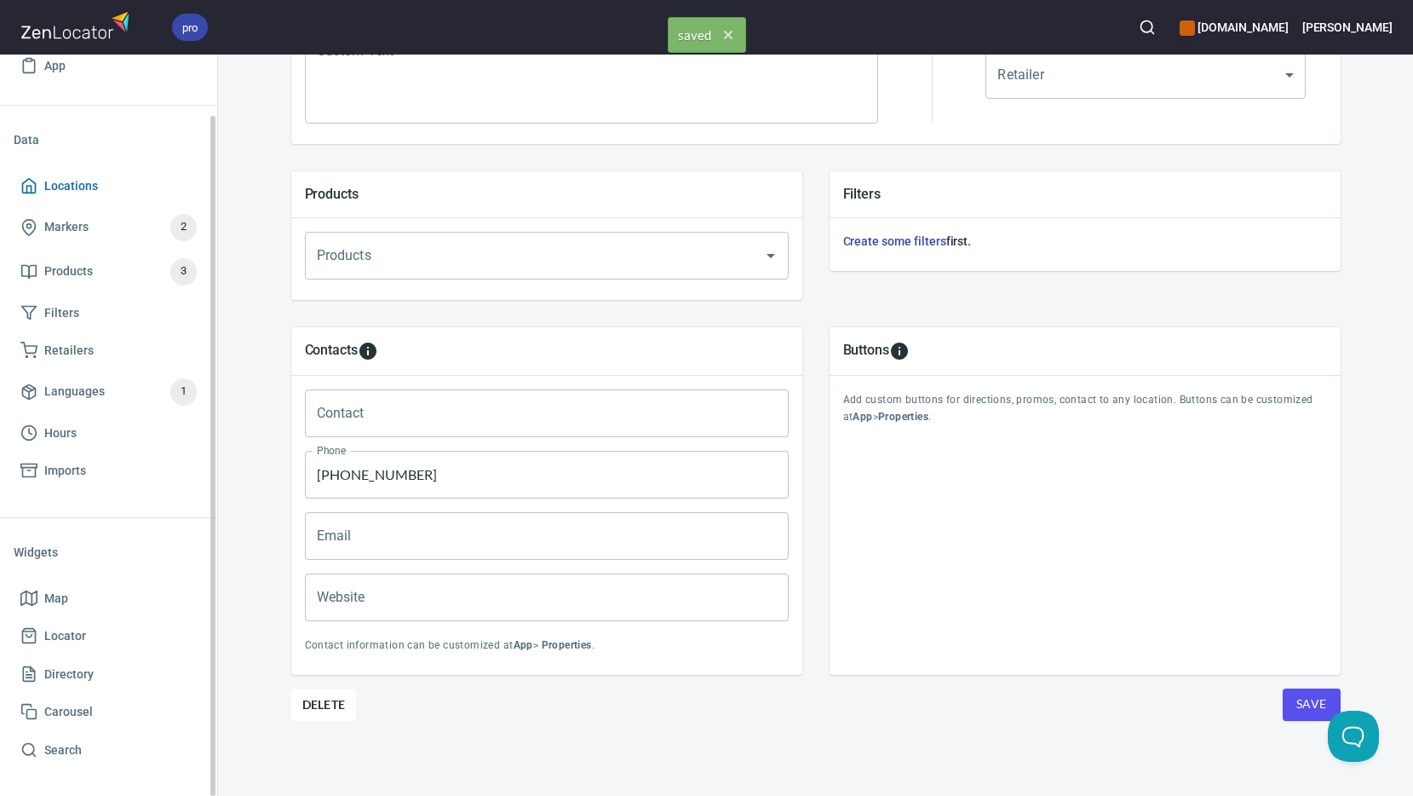
click at [80, 191] on span "Locations" at bounding box center [71, 185] width 54 height 21
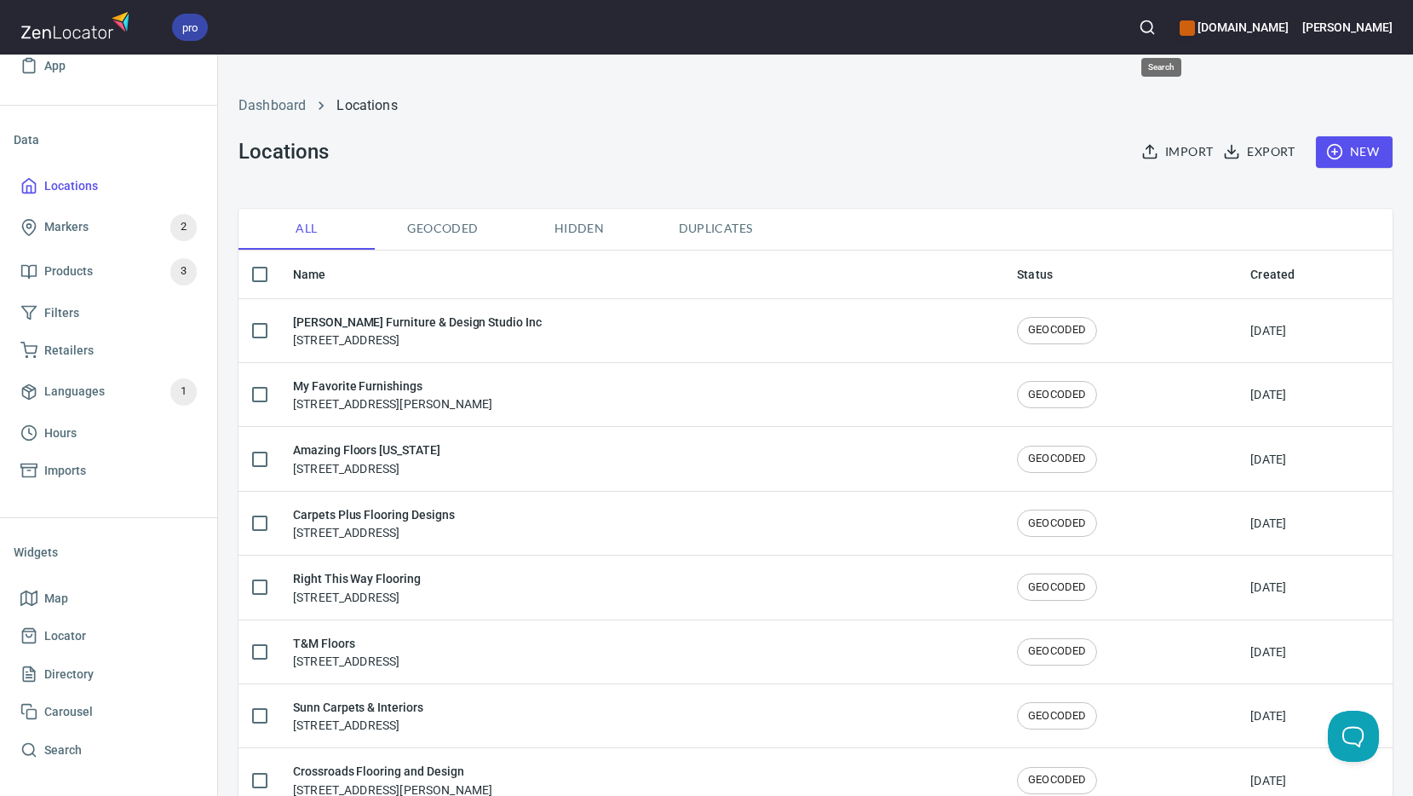
click at [1153, 21] on circle "button" at bounding box center [1146, 26] width 11 height 11
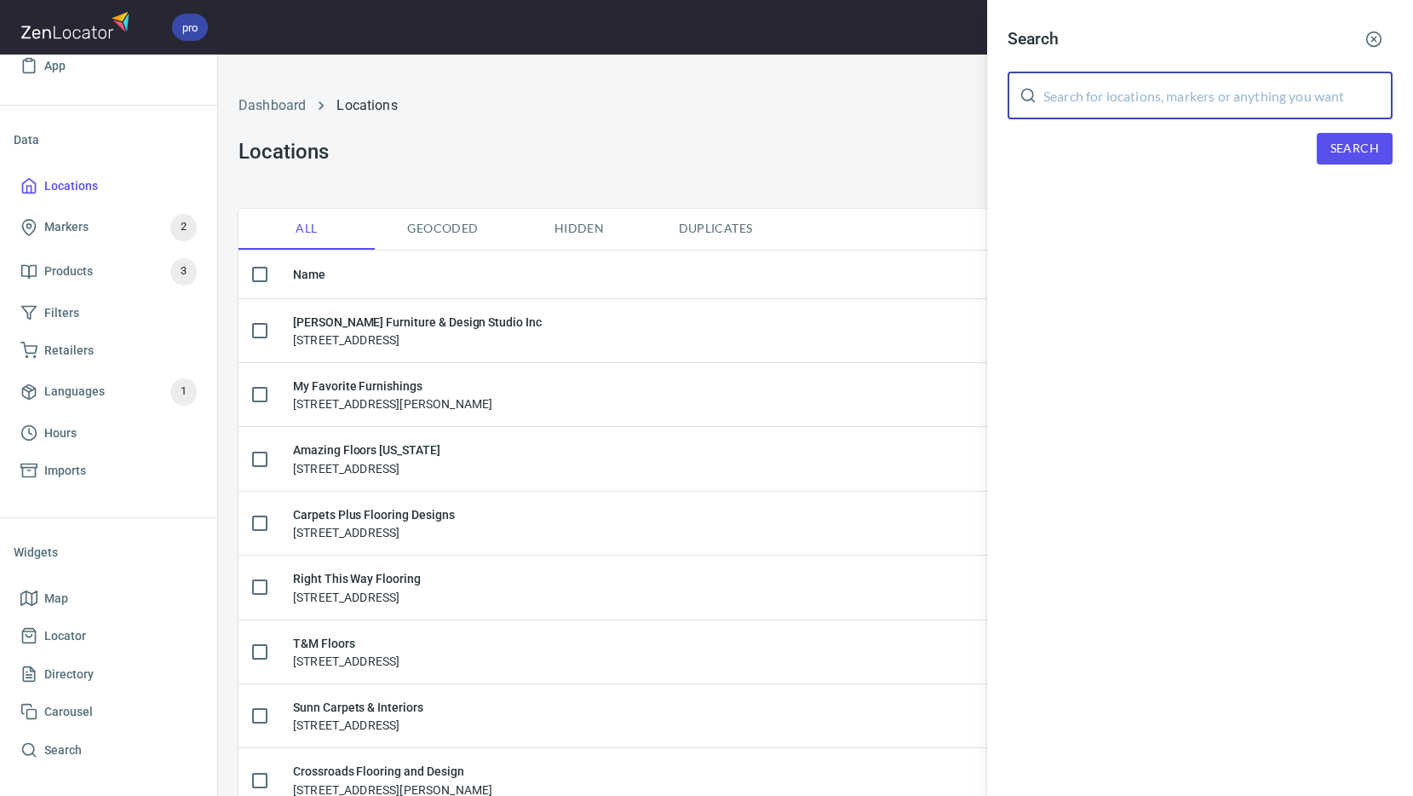
click at [1149, 90] on input "text" at bounding box center [1218, 96] width 349 height 48
type input "vermont carpet"
click at [1357, 156] on span "Search" at bounding box center [1355, 148] width 49 height 21
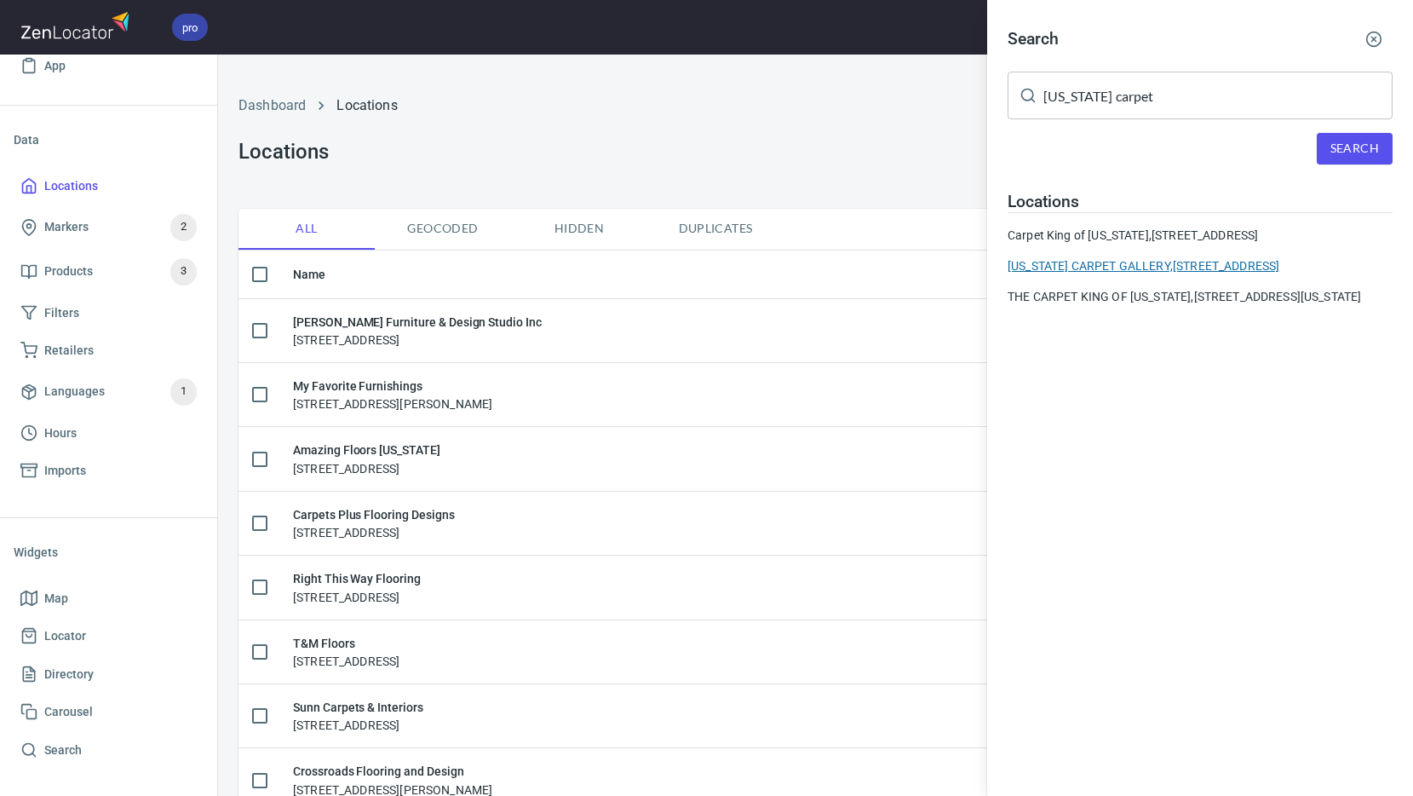
click at [1082, 271] on div "VERMONT CARPET GALLERY, 16 CREEK RD MIDDLEBURY VT" at bounding box center [1200, 265] width 385 height 17
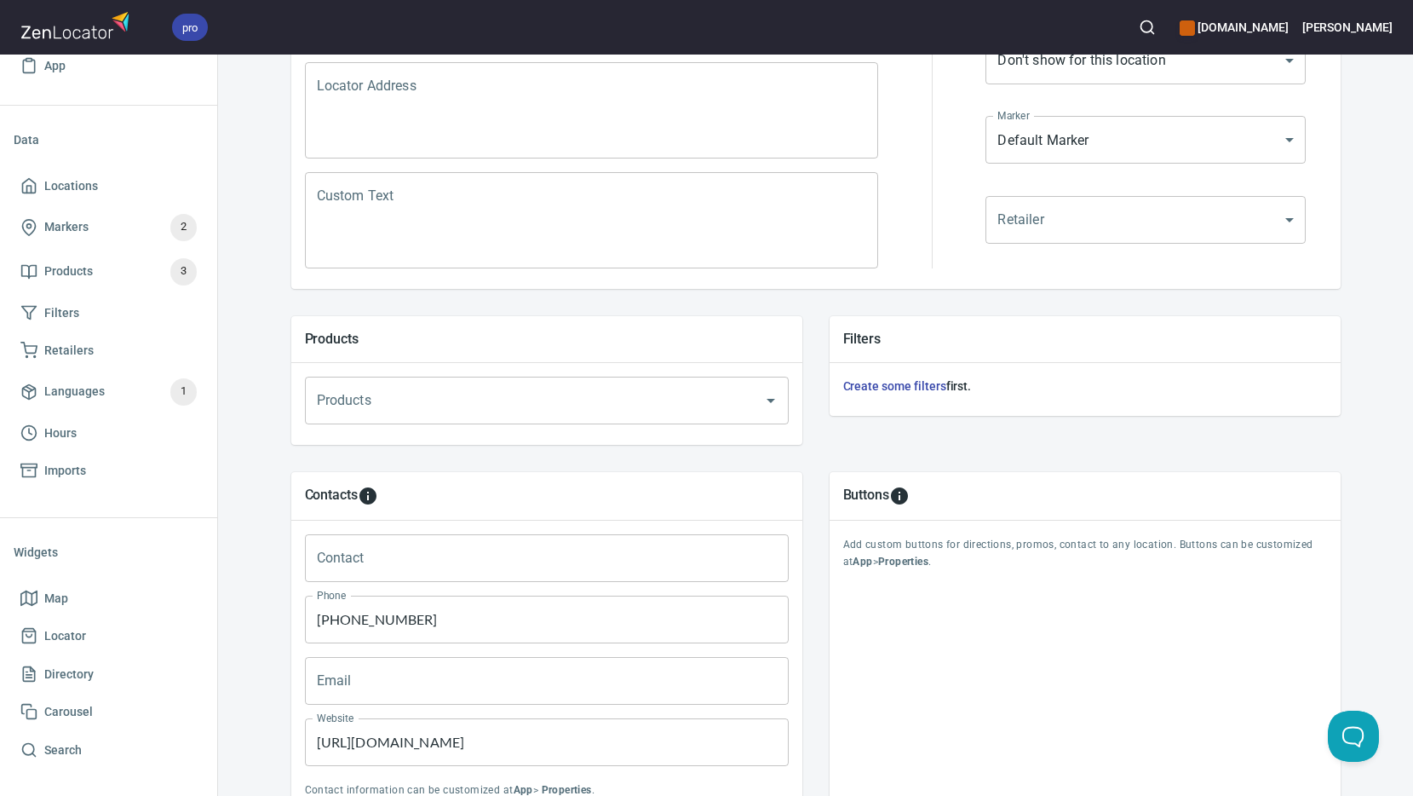
scroll to position [501, 0]
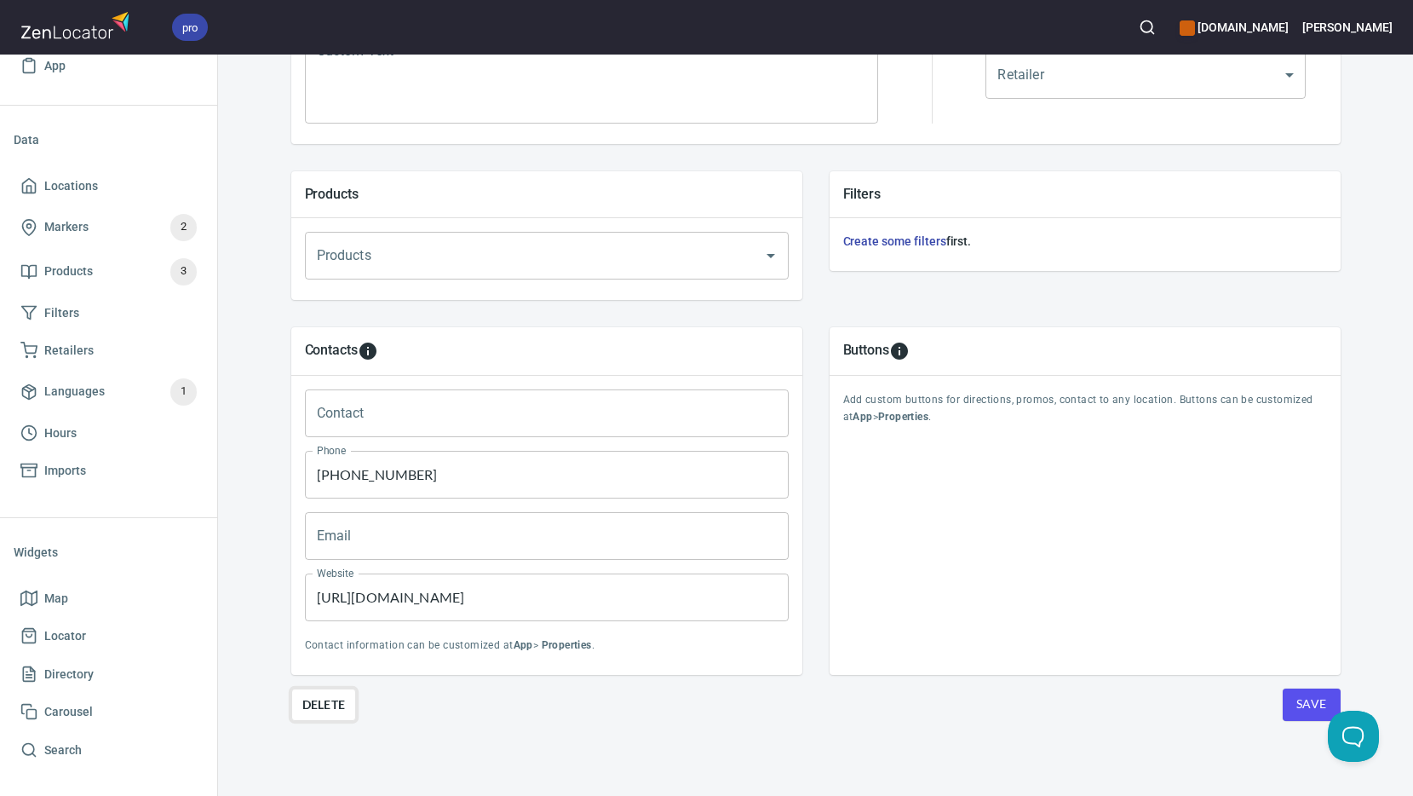
click at [325, 711] on span "Delete" at bounding box center [323, 704] width 43 height 20
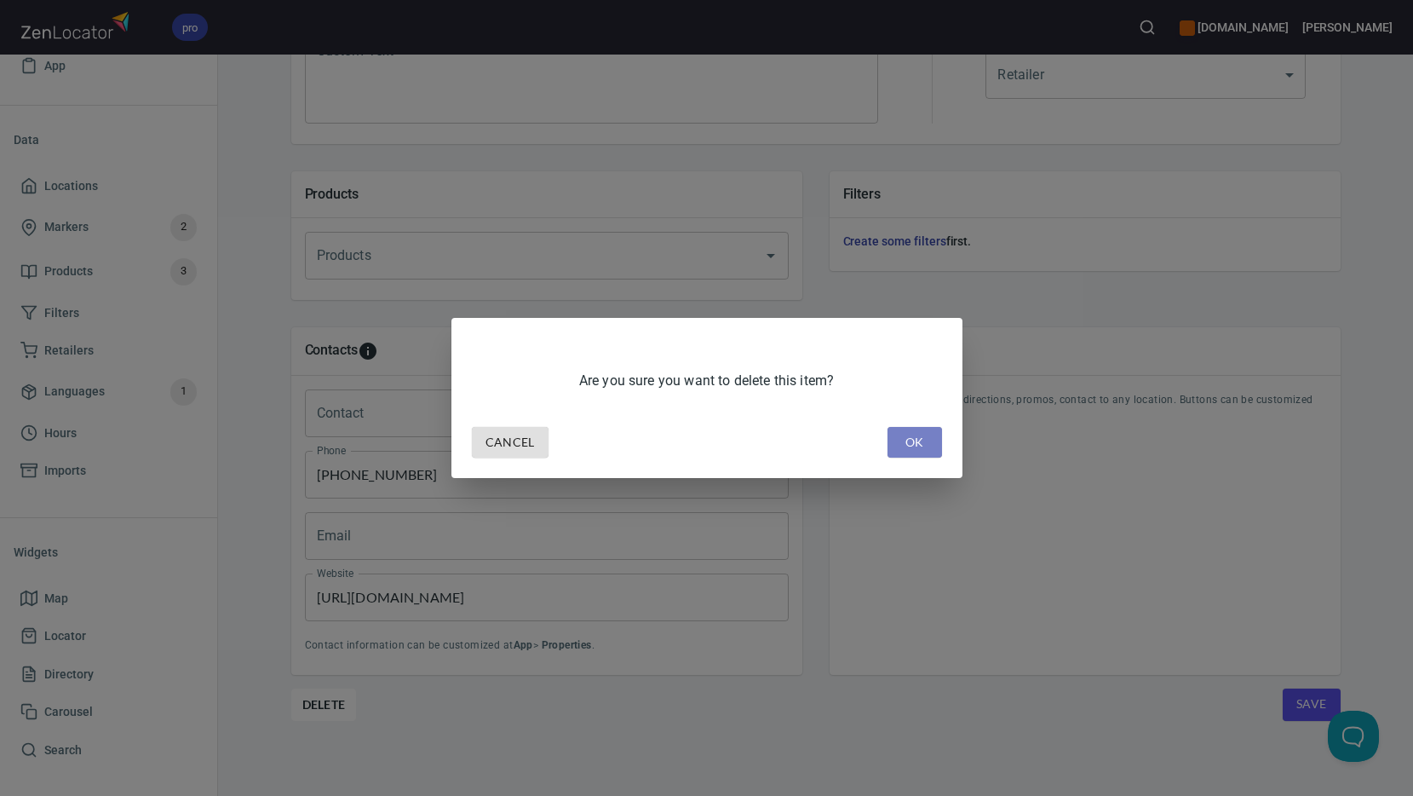
click at [911, 434] on span "OK" at bounding box center [914, 442] width 27 height 21
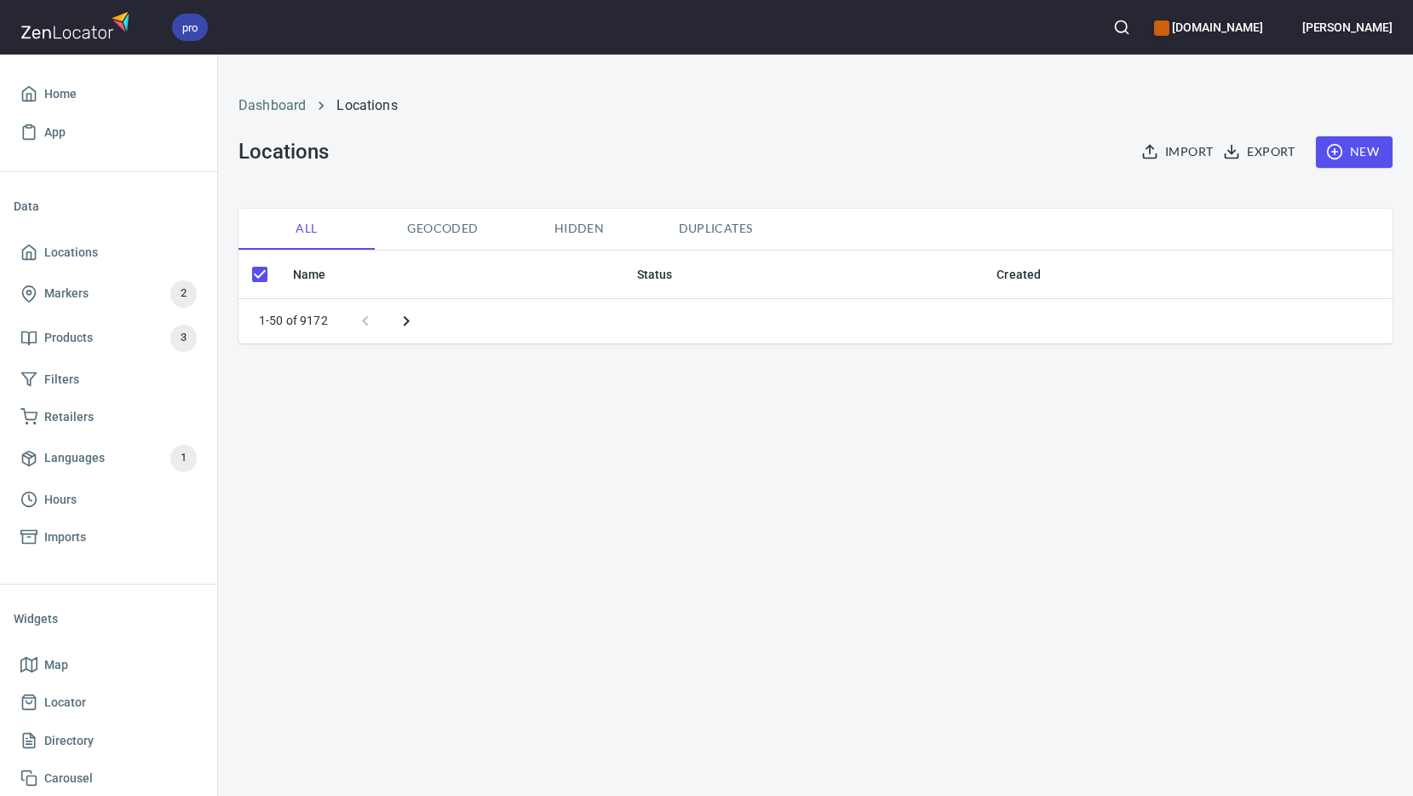
checkbox input "false"
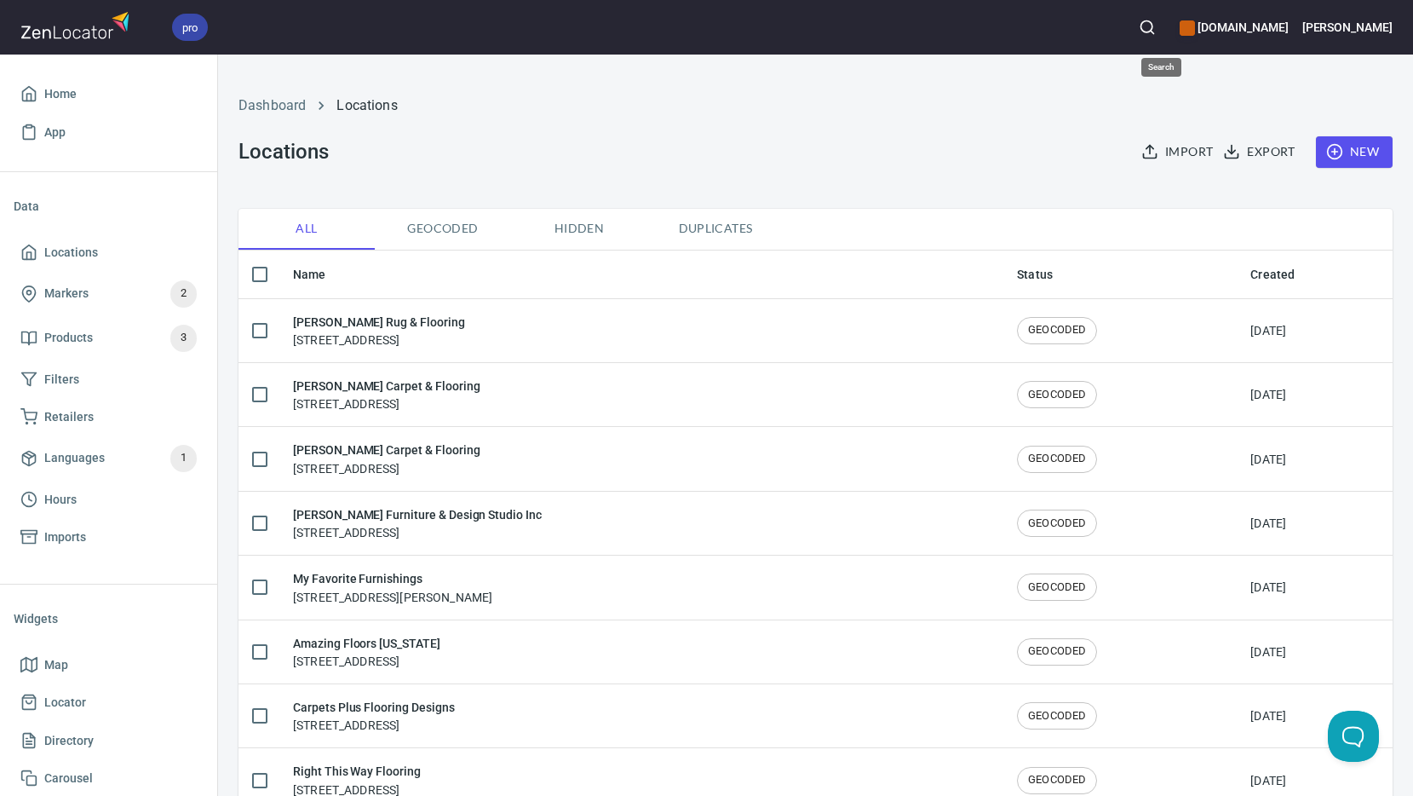
click at [1156, 24] on icon "button" at bounding box center [1147, 27] width 17 height 17
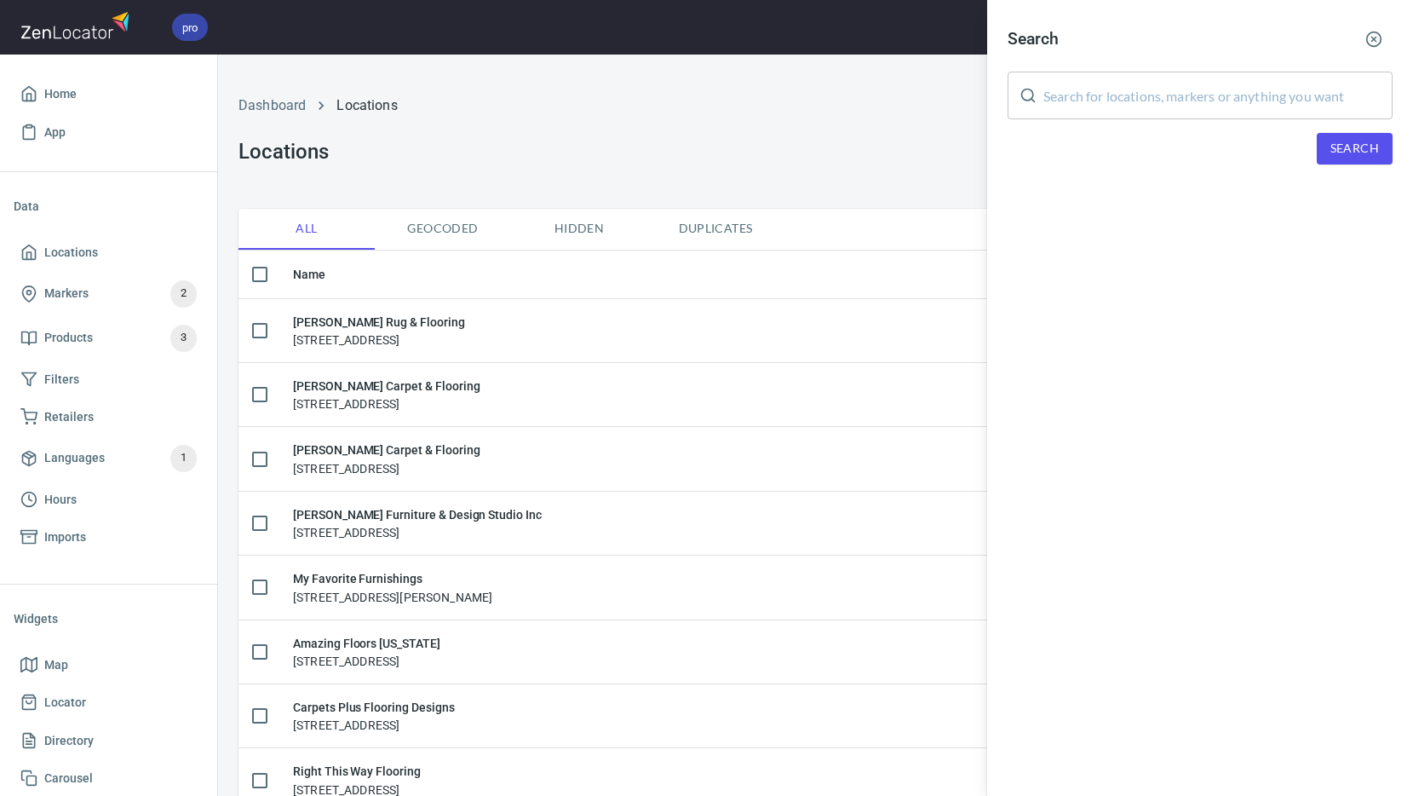
click at [1183, 98] on input "text" at bounding box center [1218, 96] width 349 height 48
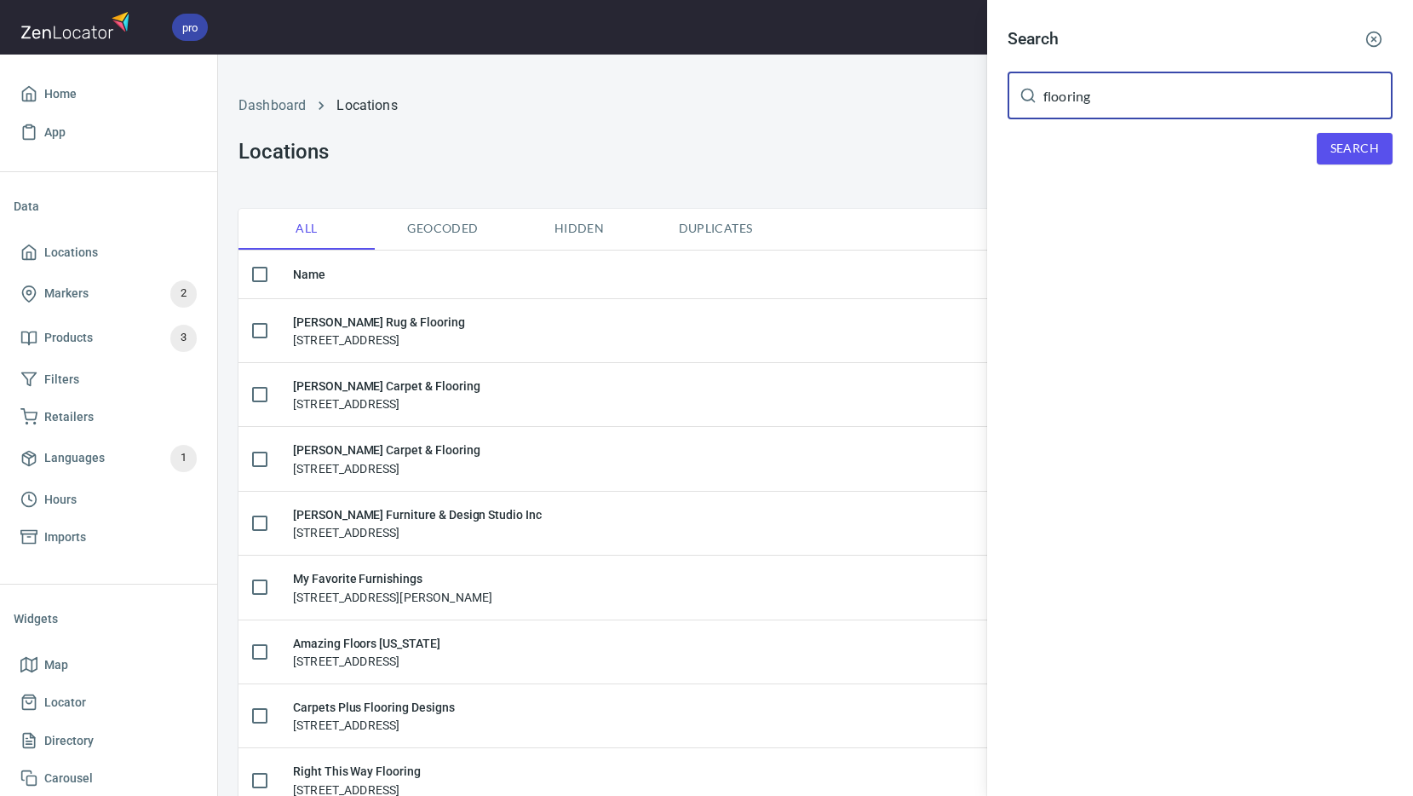
click at [1346, 148] on span "Search" at bounding box center [1355, 148] width 49 height 21
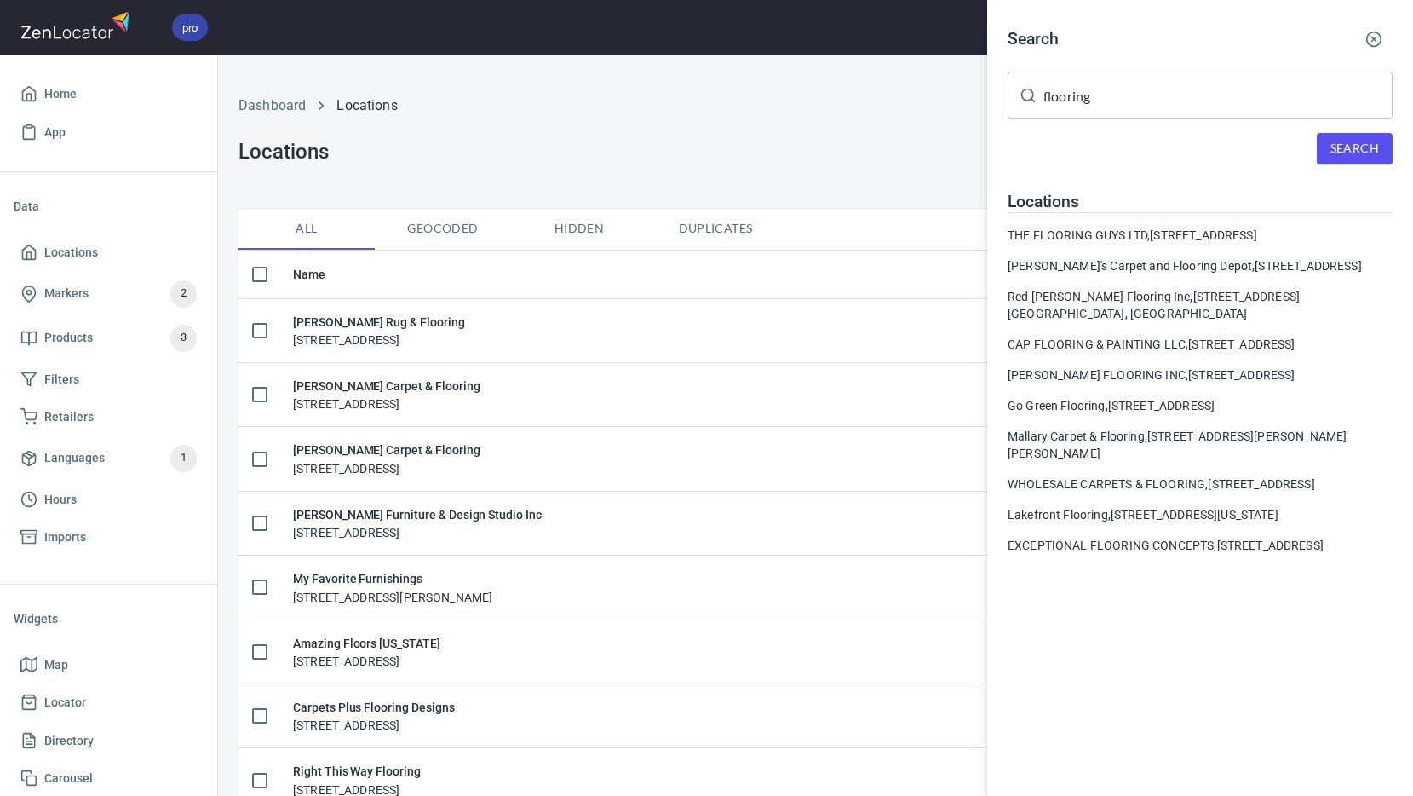
click at [1122, 83] on input "flooring" at bounding box center [1218, 96] width 349 height 48
click at [1349, 148] on span "Search" at bounding box center [1355, 148] width 49 height 21
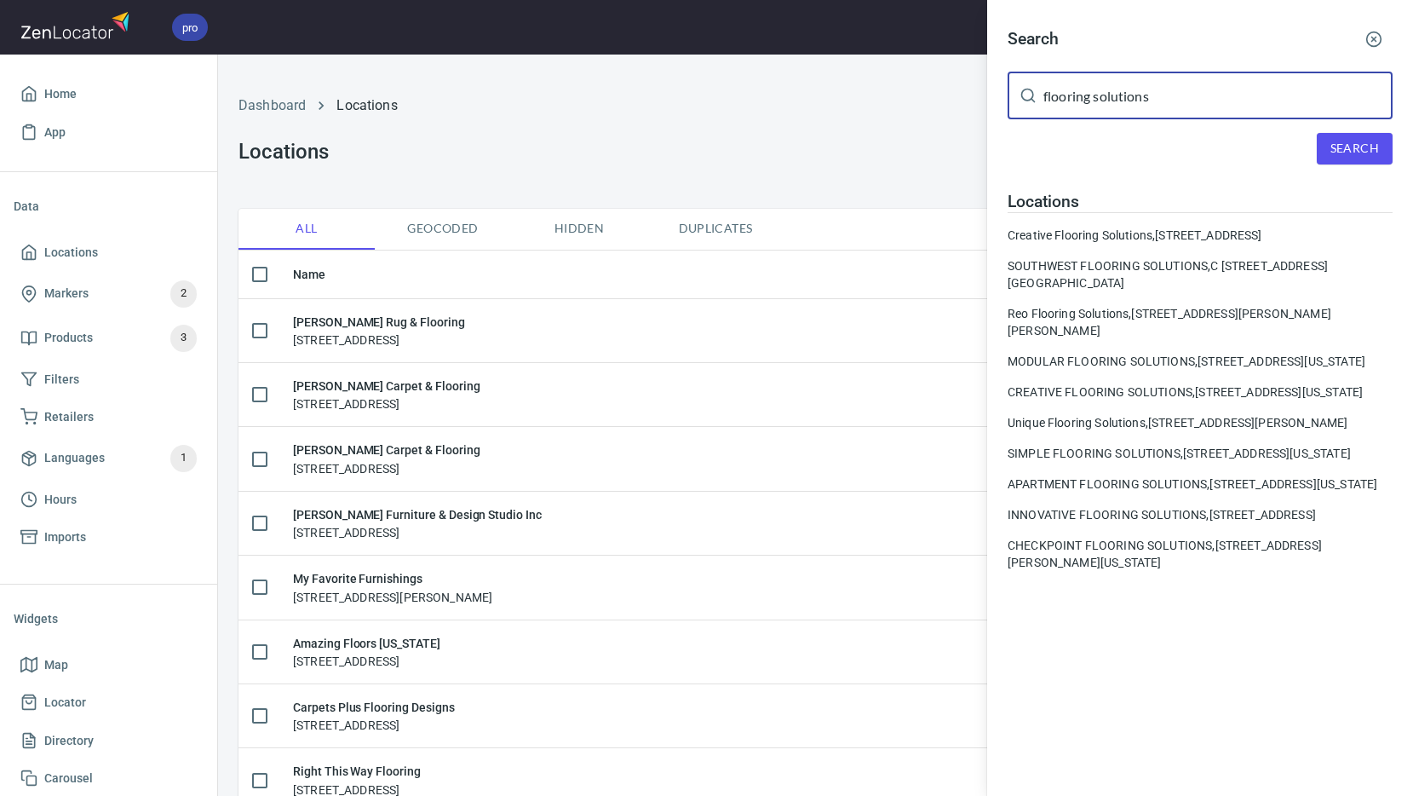
drag, startPoint x: 1159, startPoint y: 95, endPoint x: 1029, endPoint y: 92, distance: 130.4
click at [1029, 92] on div "flooring solutions ​" at bounding box center [1200, 96] width 385 height 48
type input "flrg solutions"
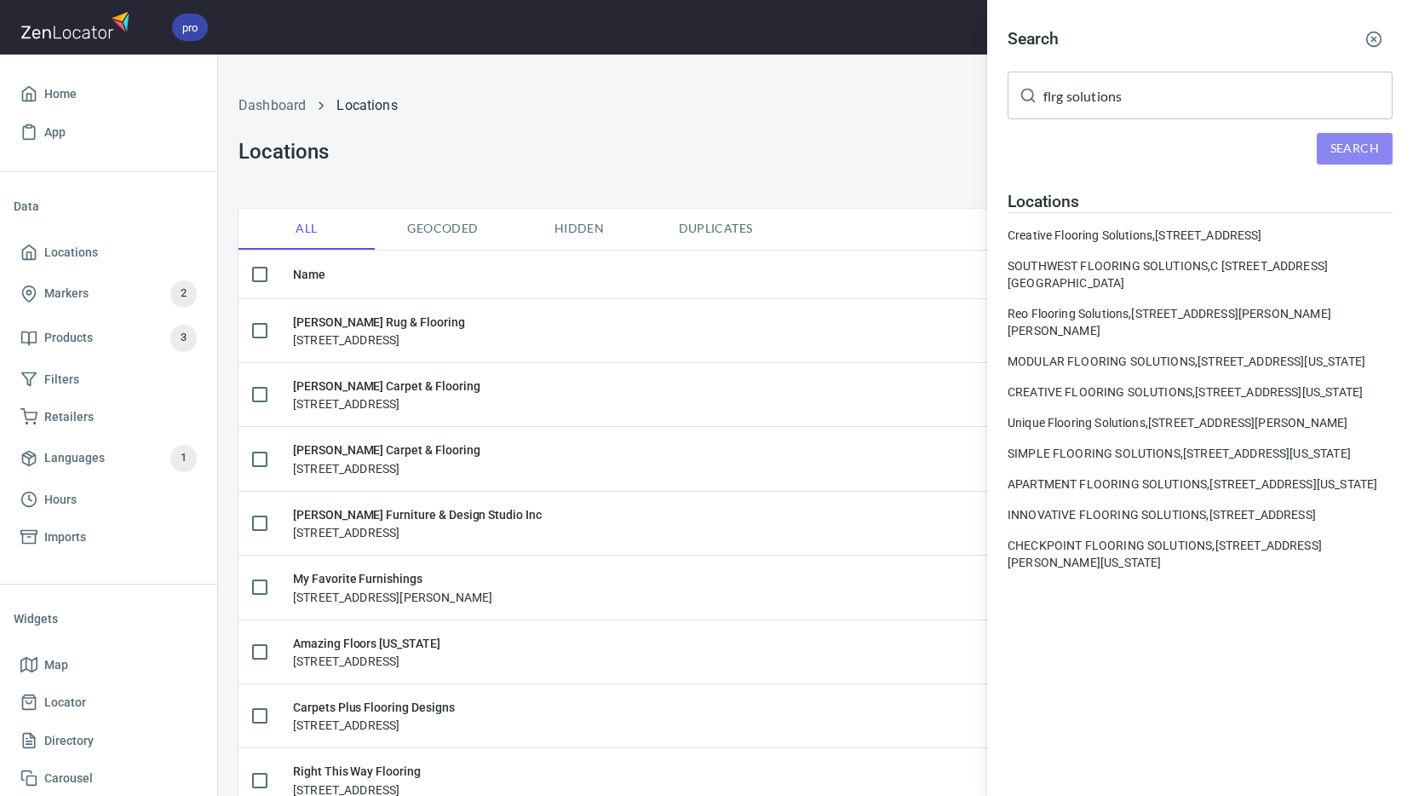
click at [1363, 141] on span "Search" at bounding box center [1355, 148] width 49 height 21
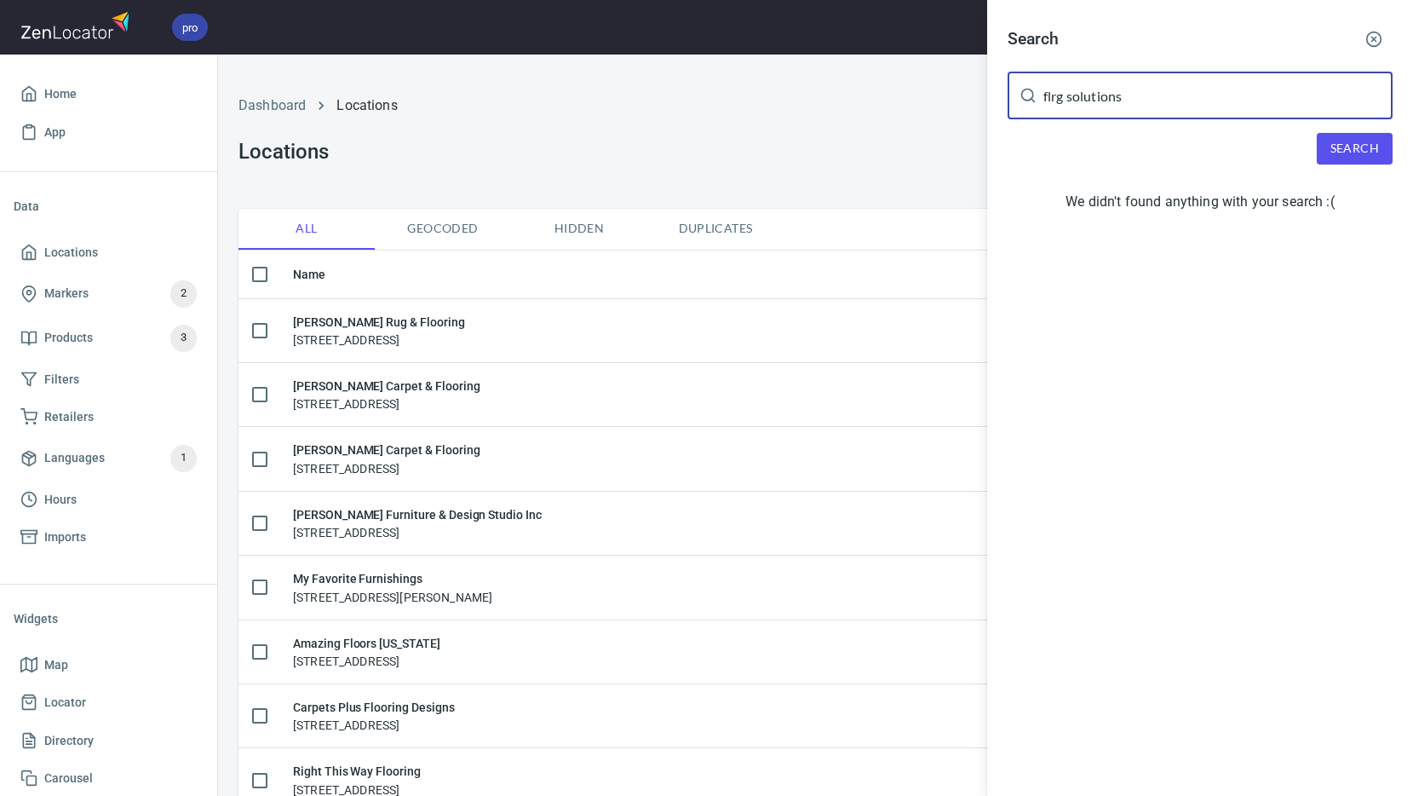
drag, startPoint x: 1214, startPoint y: 100, endPoint x: 1023, endPoint y: 87, distance: 191.2
click at [1023, 87] on div "flrg solutions ​" at bounding box center [1200, 96] width 385 height 48
type input "05403"
click at [1327, 147] on button "Search" at bounding box center [1355, 149] width 76 height 32
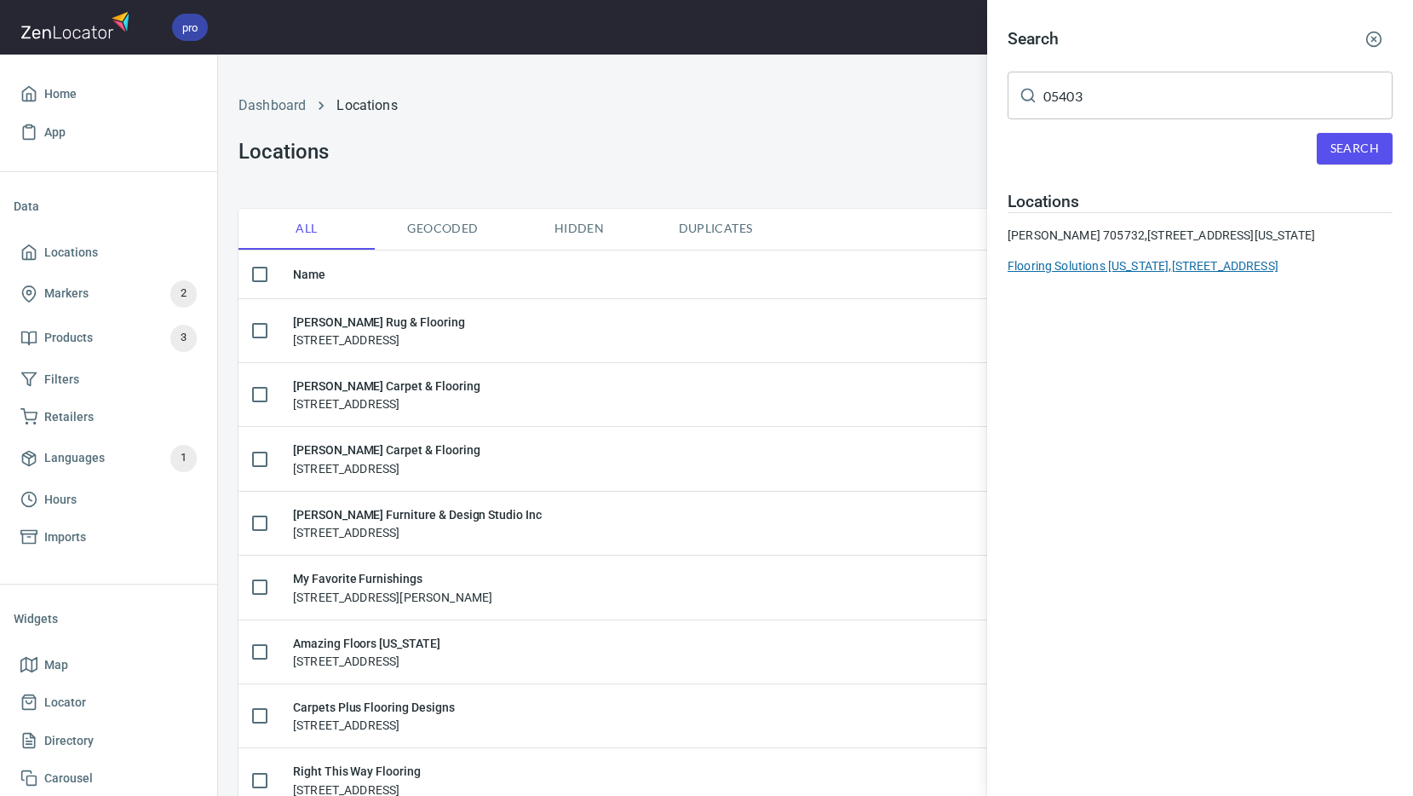
click at [1129, 274] on div "Flooring Solutions [US_STATE], [STREET_ADDRESS]" at bounding box center [1200, 265] width 385 height 17
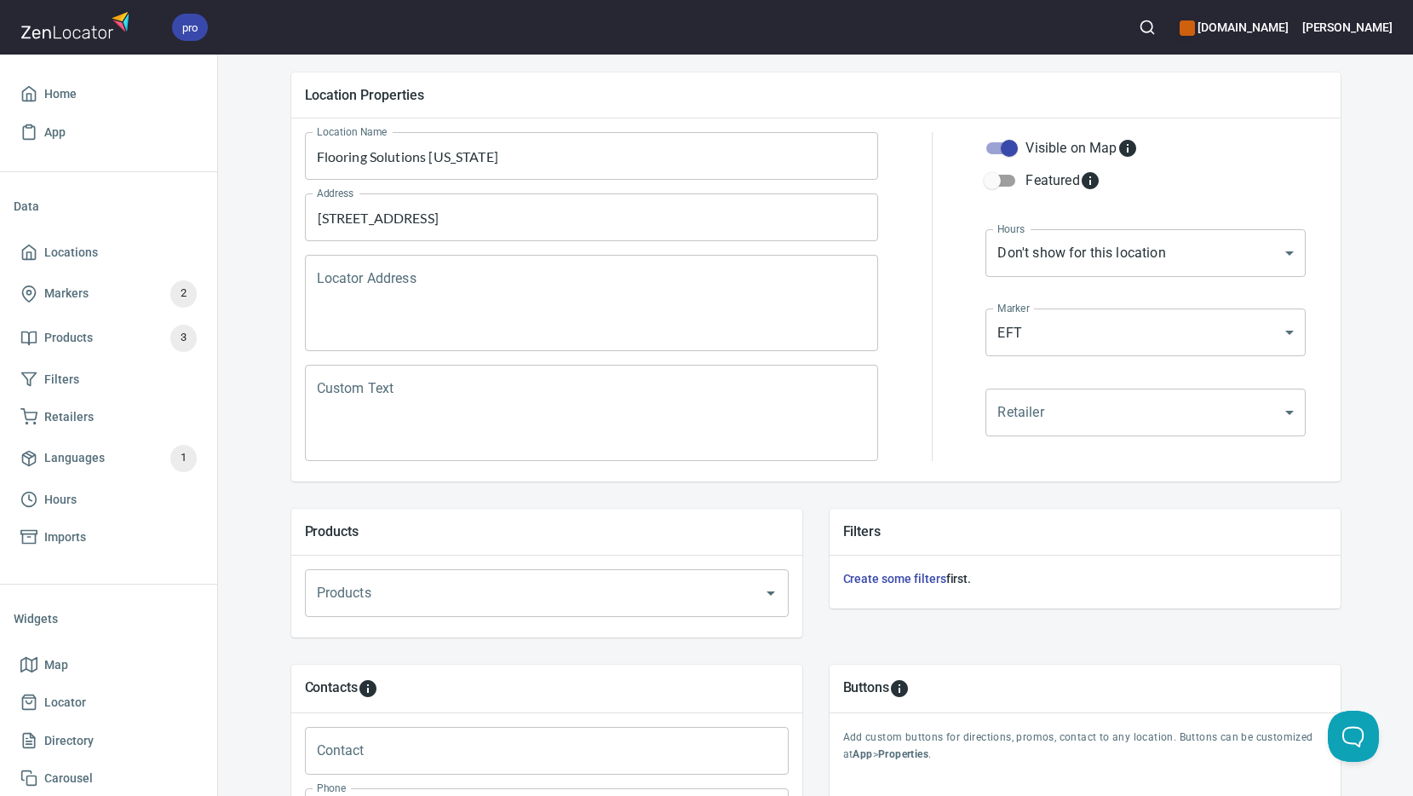
scroll to position [501, 0]
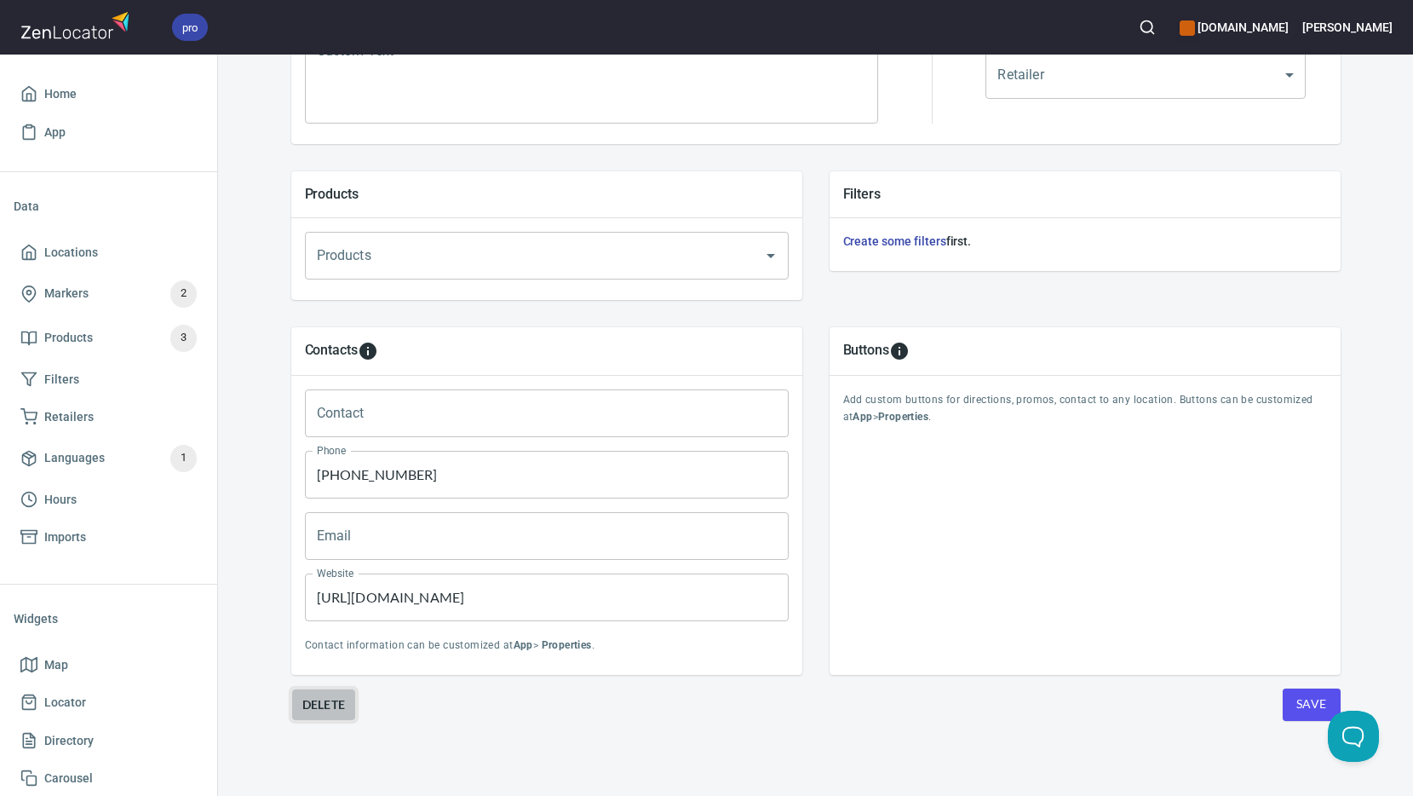
click at [331, 710] on span "Delete" at bounding box center [323, 704] width 43 height 20
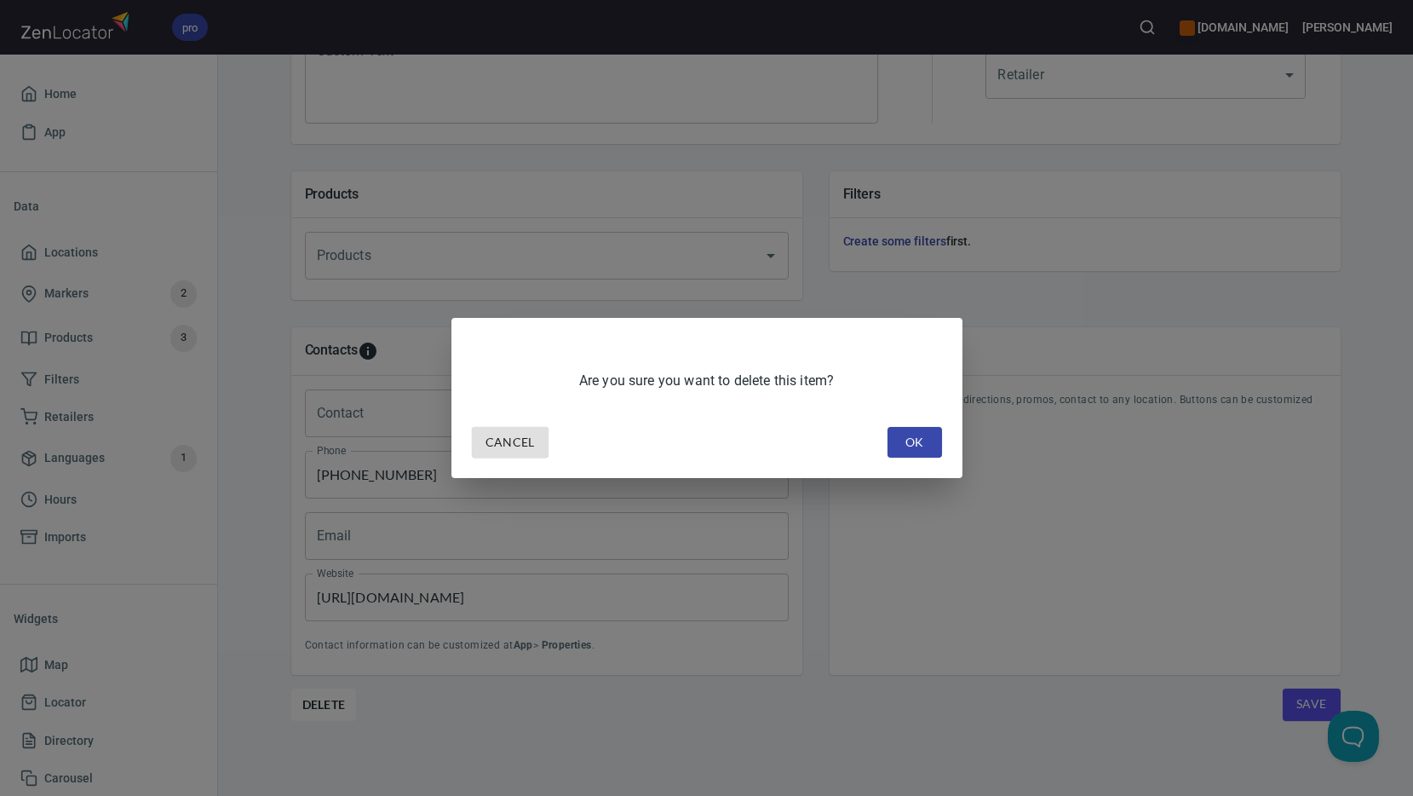
click at [909, 444] on span "OK" at bounding box center [914, 442] width 27 height 21
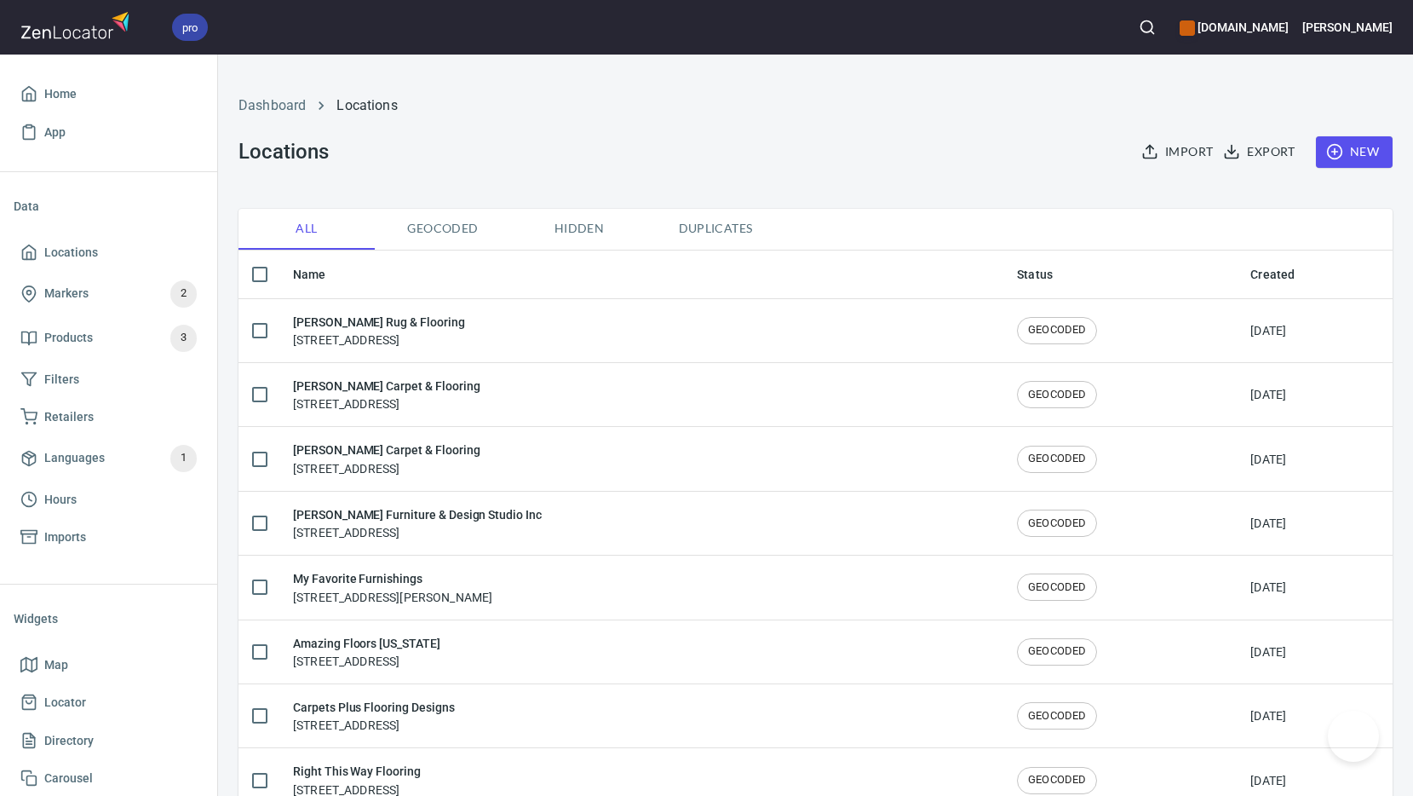
checkbox input "false"
